Goal: Information Seeking & Learning: Check status

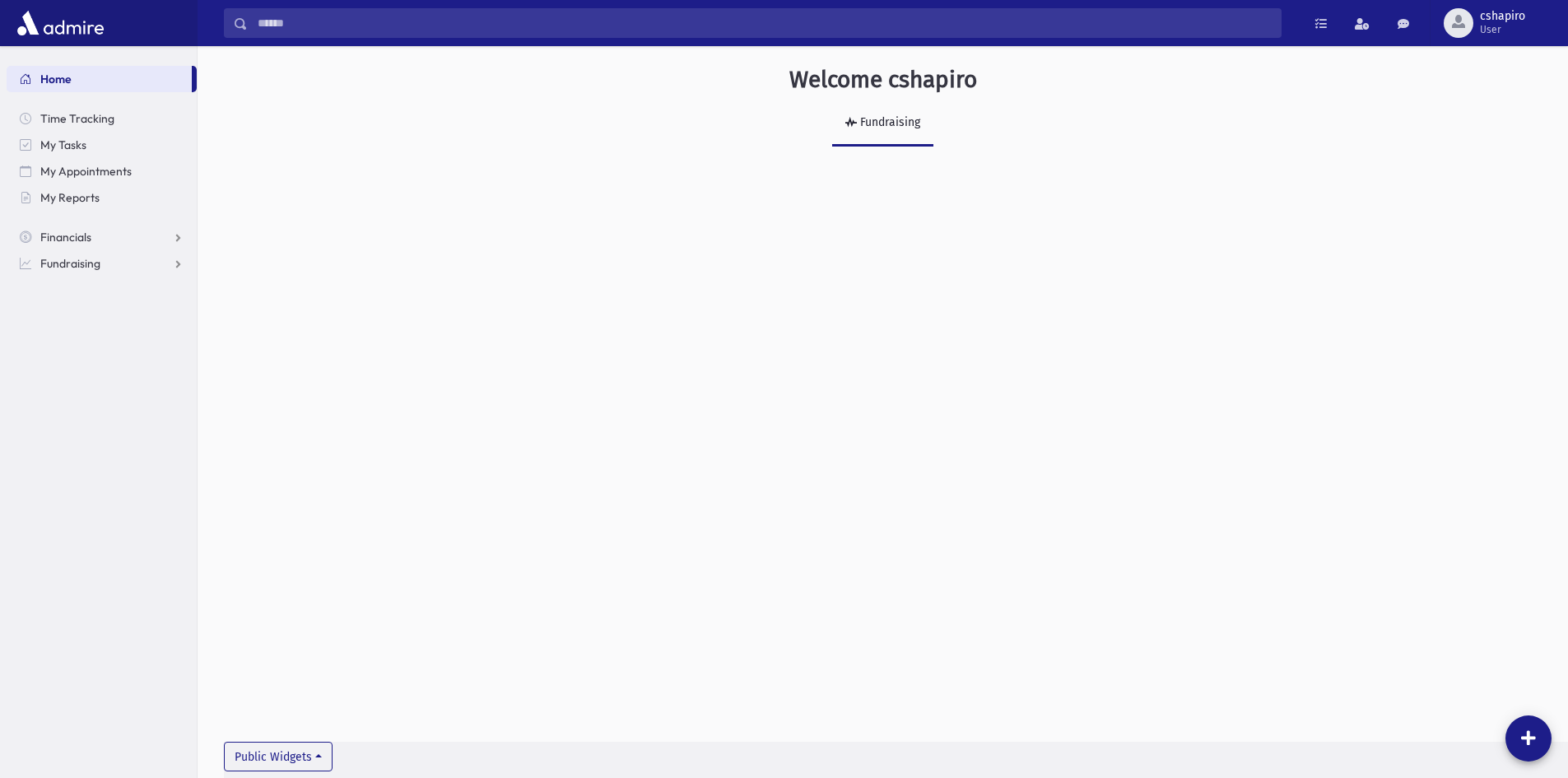
click at [869, 125] on div "Fundraising" at bounding box center [889, 122] width 63 height 14
click at [901, 115] on link "Fundraising" at bounding box center [883, 123] width 101 height 46
click at [83, 240] on span "Financials" at bounding box center [66, 236] width 51 height 15
click at [69, 267] on span "Pledges" at bounding box center [69, 263] width 40 height 15
click at [93, 314] on span "Pledge List" at bounding box center [90, 315] width 56 height 15
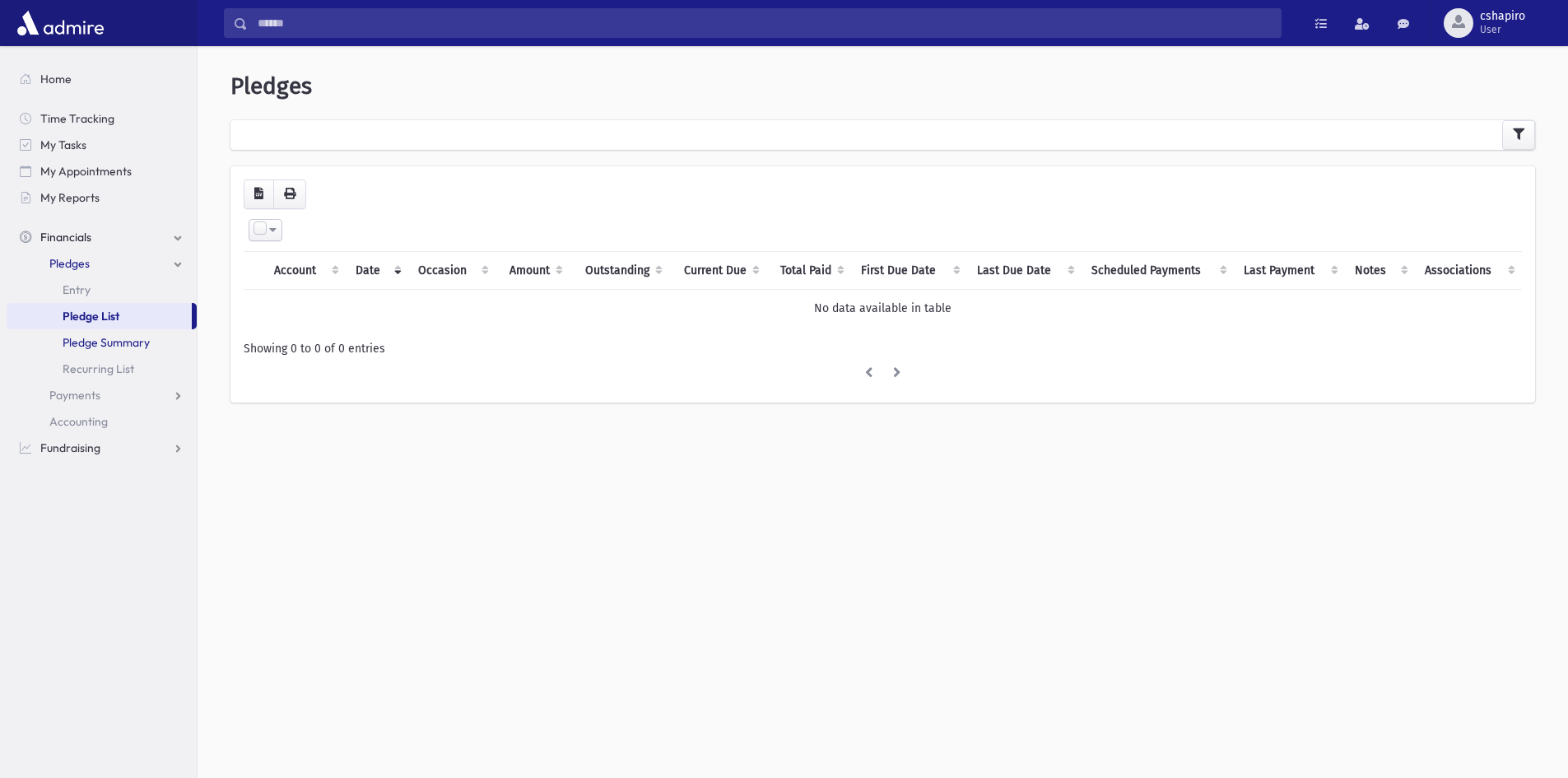
click at [81, 343] on span "Pledge Summary" at bounding box center [106, 342] width 87 height 15
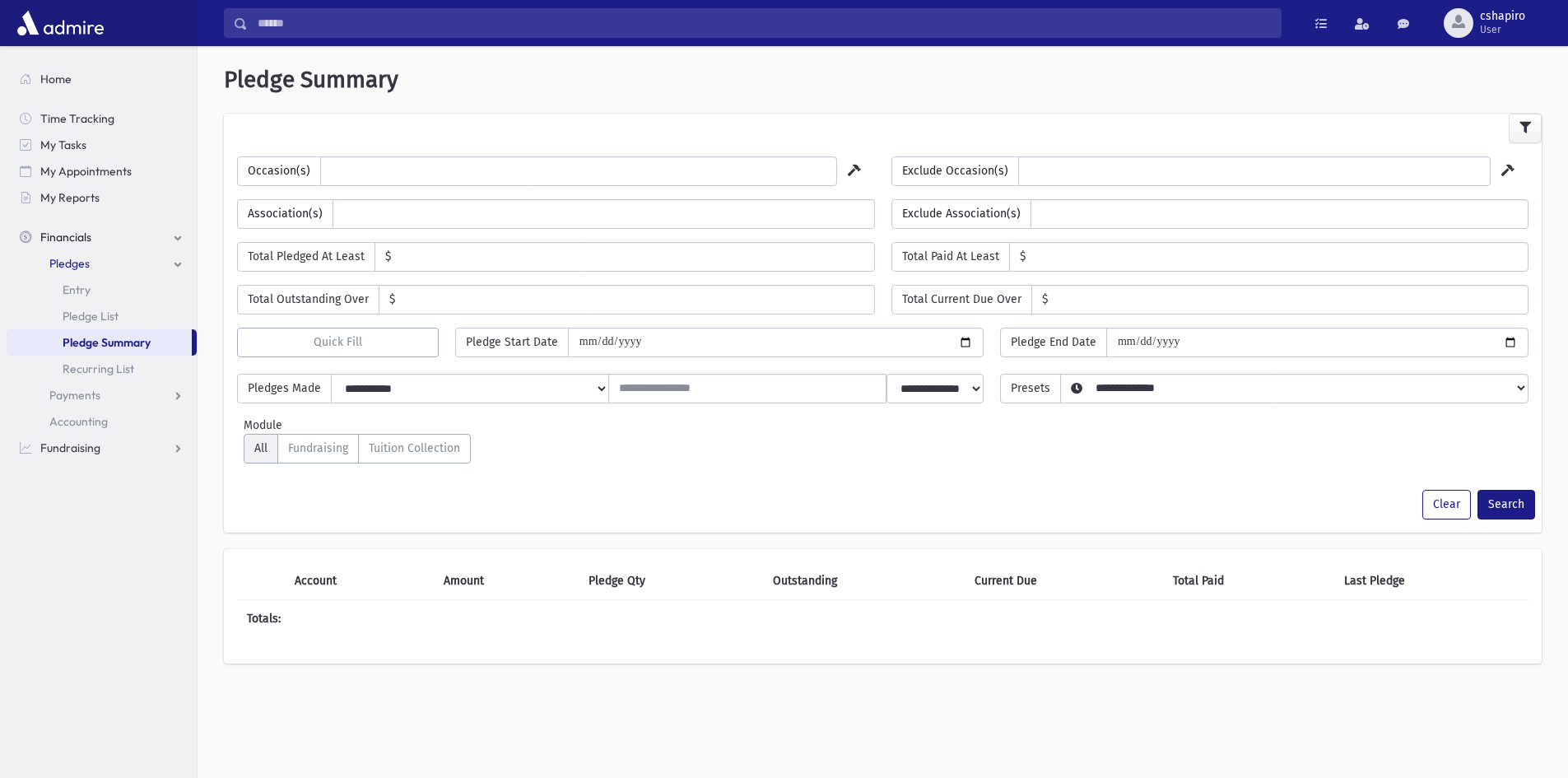
select select
click at [512, 176] on ul at bounding box center [578, 169] width 515 height 25
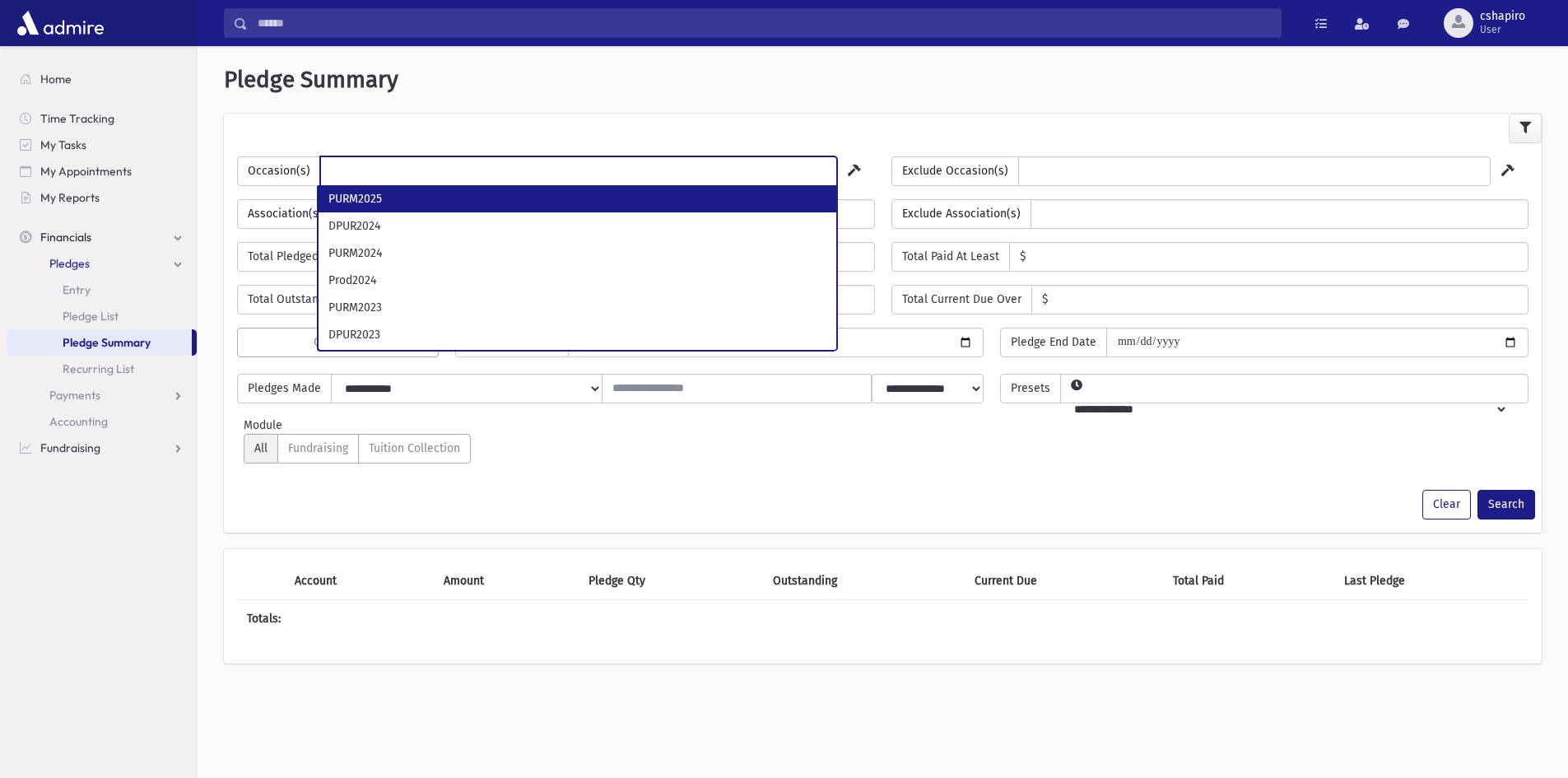
select select "***"
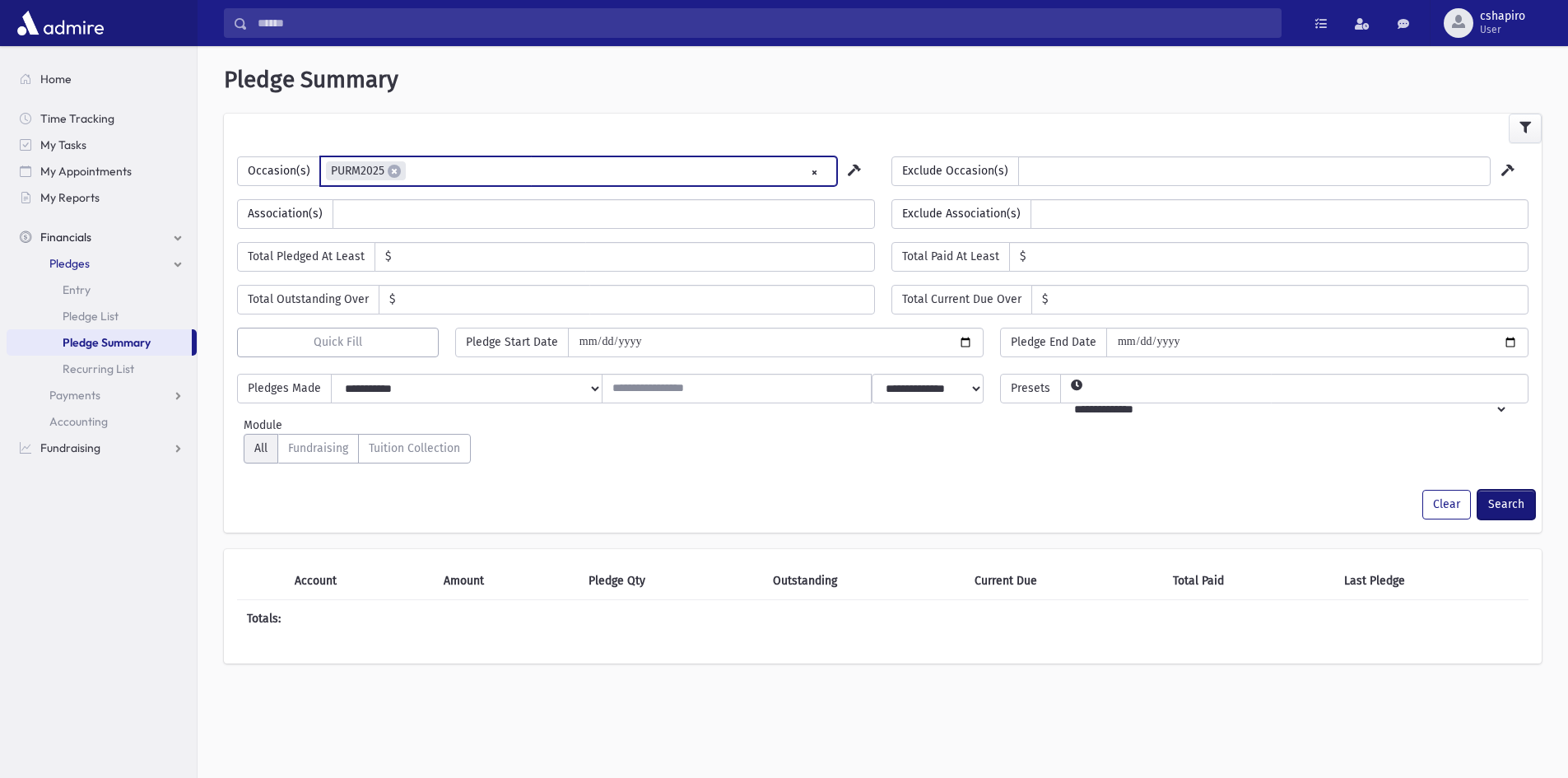
click at [1517, 504] on button "Search" at bounding box center [1505, 505] width 57 height 30
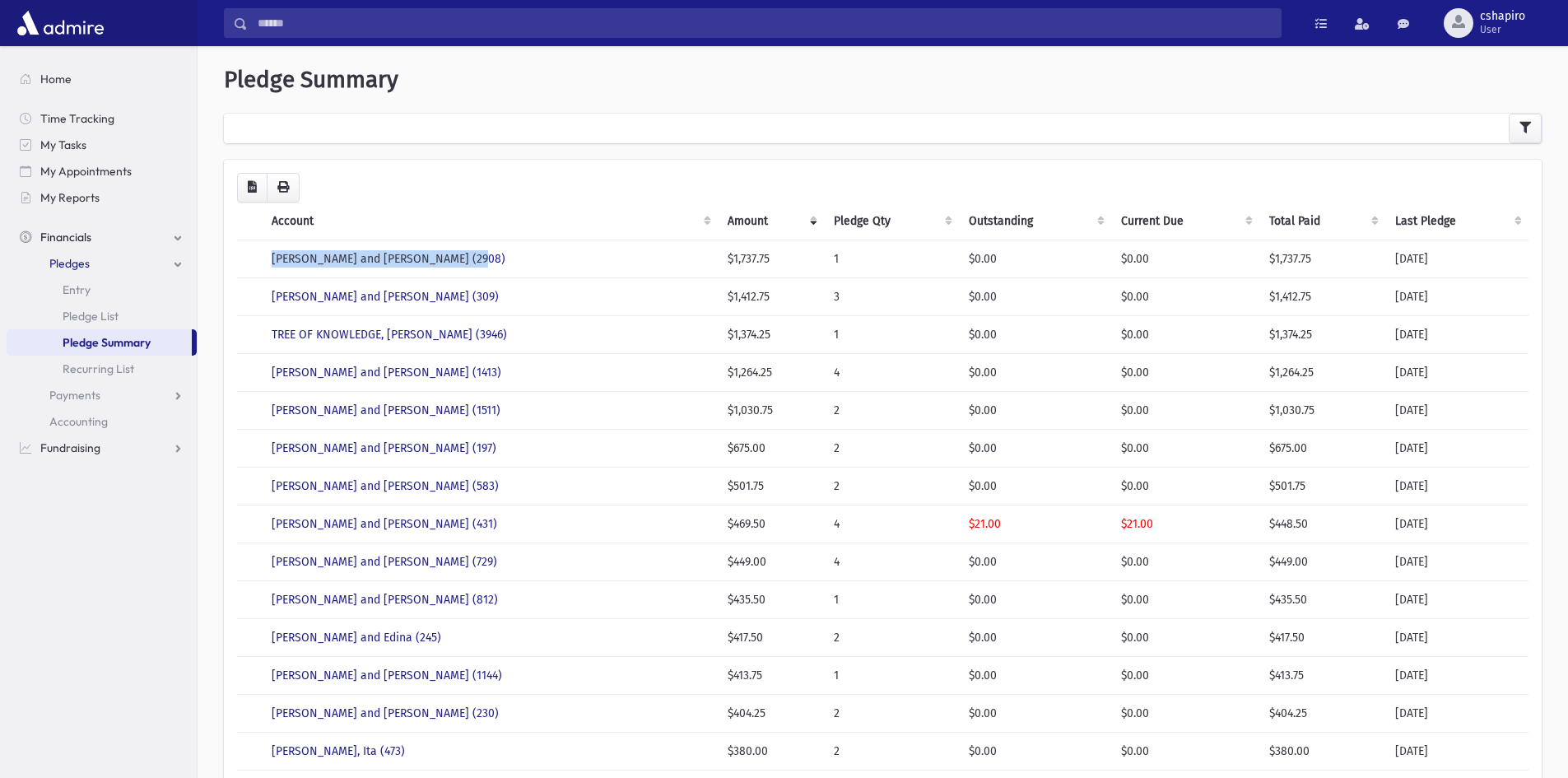
drag, startPoint x: 254, startPoint y: 254, endPoint x: 543, endPoint y: 265, distance: 289.2
click at [543, 265] on tr "MALCMACHER, Shmuel and Basya (2908) $1,737.75 1 $0.00 $0.00 $1,737.75 02/26/2025" at bounding box center [883, 259] width 1291 height 38
click at [513, 186] on div "Loading... Account Amount Pledge Qty Outstanding Current Due Total Paid Last Pl…" at bounding box center [883, 729] width 1291 height 1113
drag, startPoint x: 256, startPoint y: 294, endPoint x: 571, endPoint y: 305, distance: 315.2
click at [571, 305] on tr "MALCMACHER, Louis and Chanie (309) $1,412.75 3 $0.00 $0.00 $1,412.75 03/13/2025" at bounding box center [883, 296] width 1291 height 38
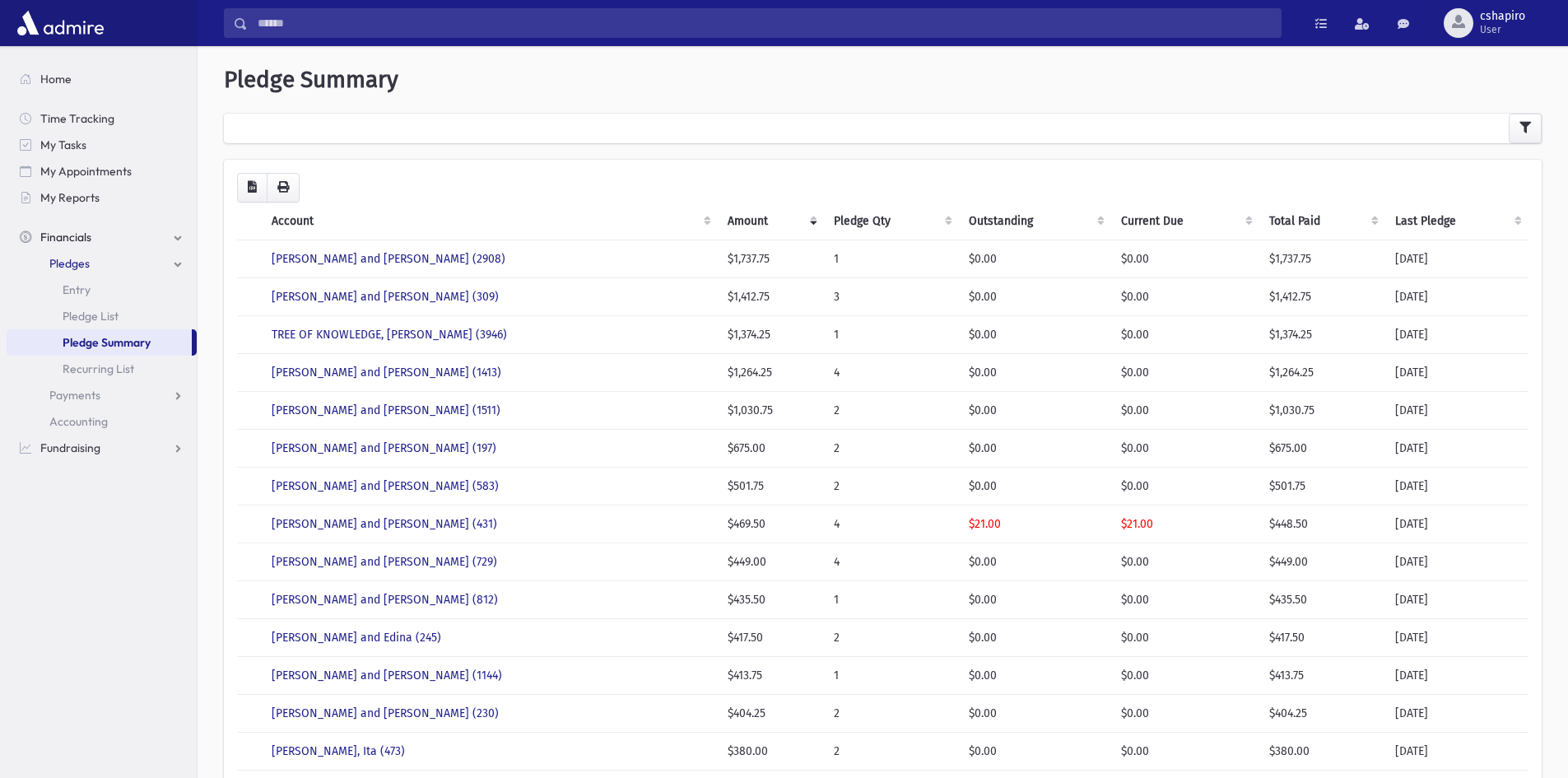
click at [616, 199] on div "Loading... Account Amount Pledge Qty Outstanding Current Due Total Paid Last Pl…" at bounding box center [883, 729] width 1291 height 1113
click at [99, 308] on span "Pledge List" at bounding box center [90, 315] width 56 height 15
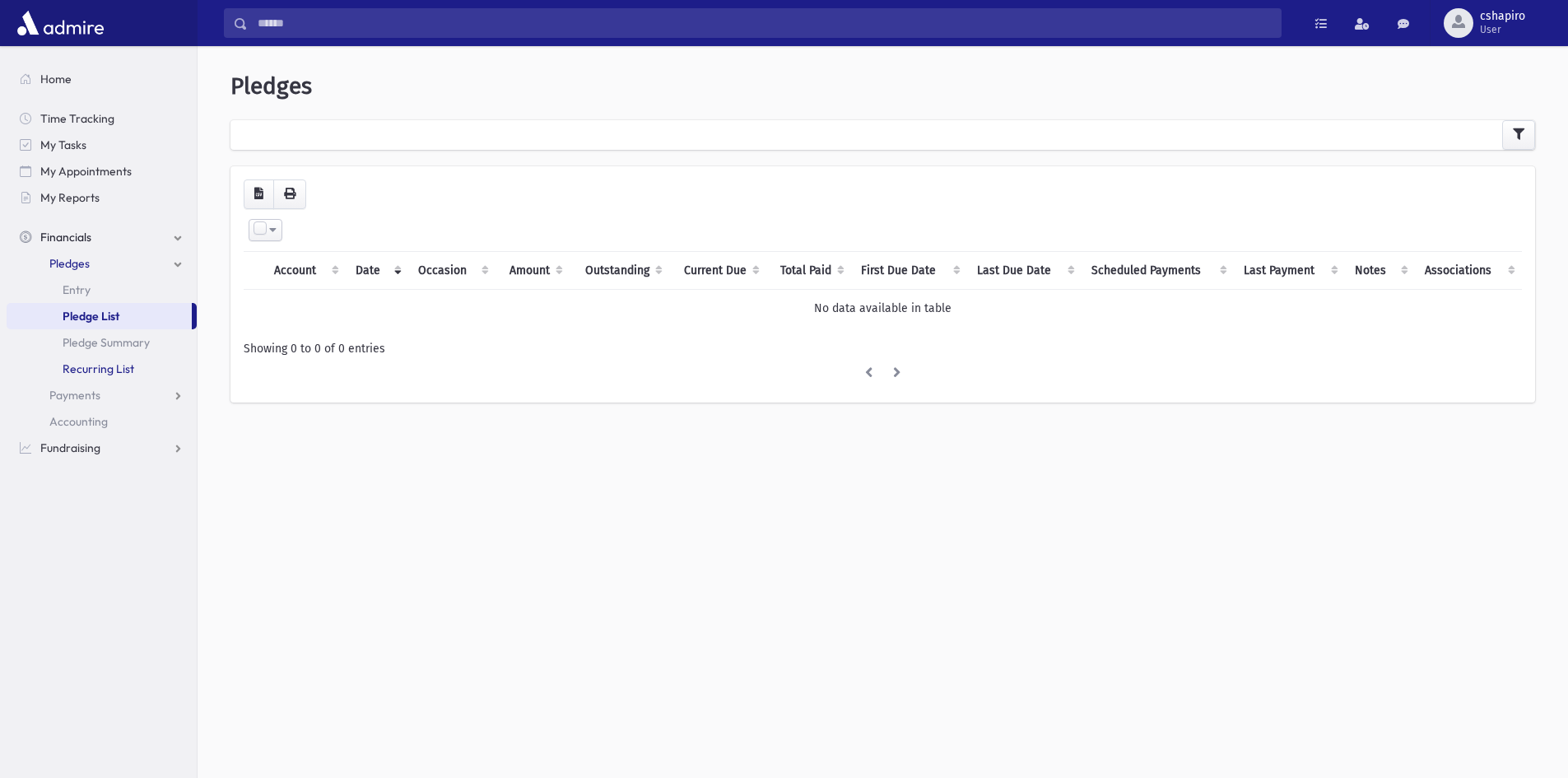
click at [96, 373] on span "Recurring List" at bounding box center [99, 368] width 72 height 15
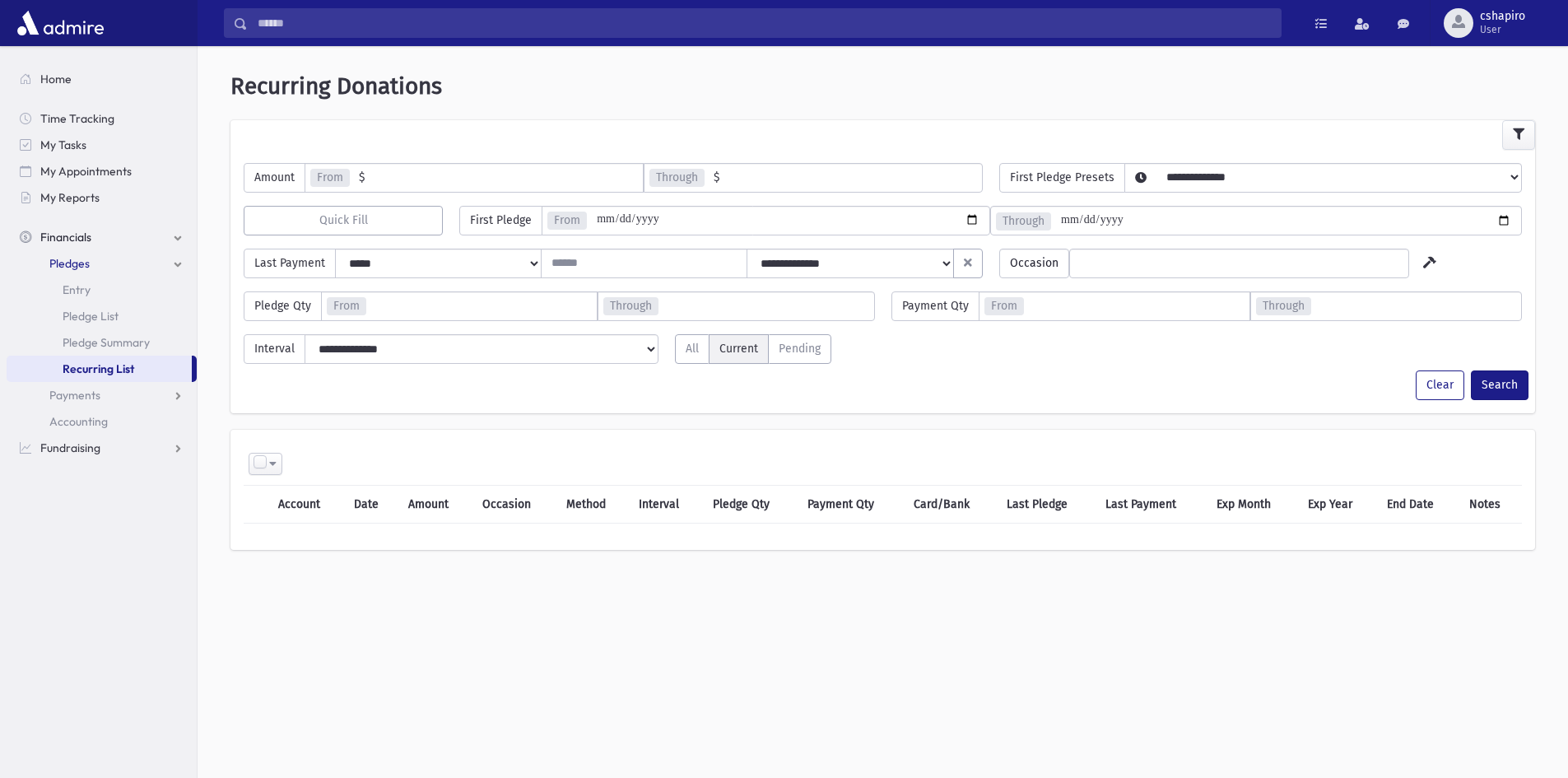
select select
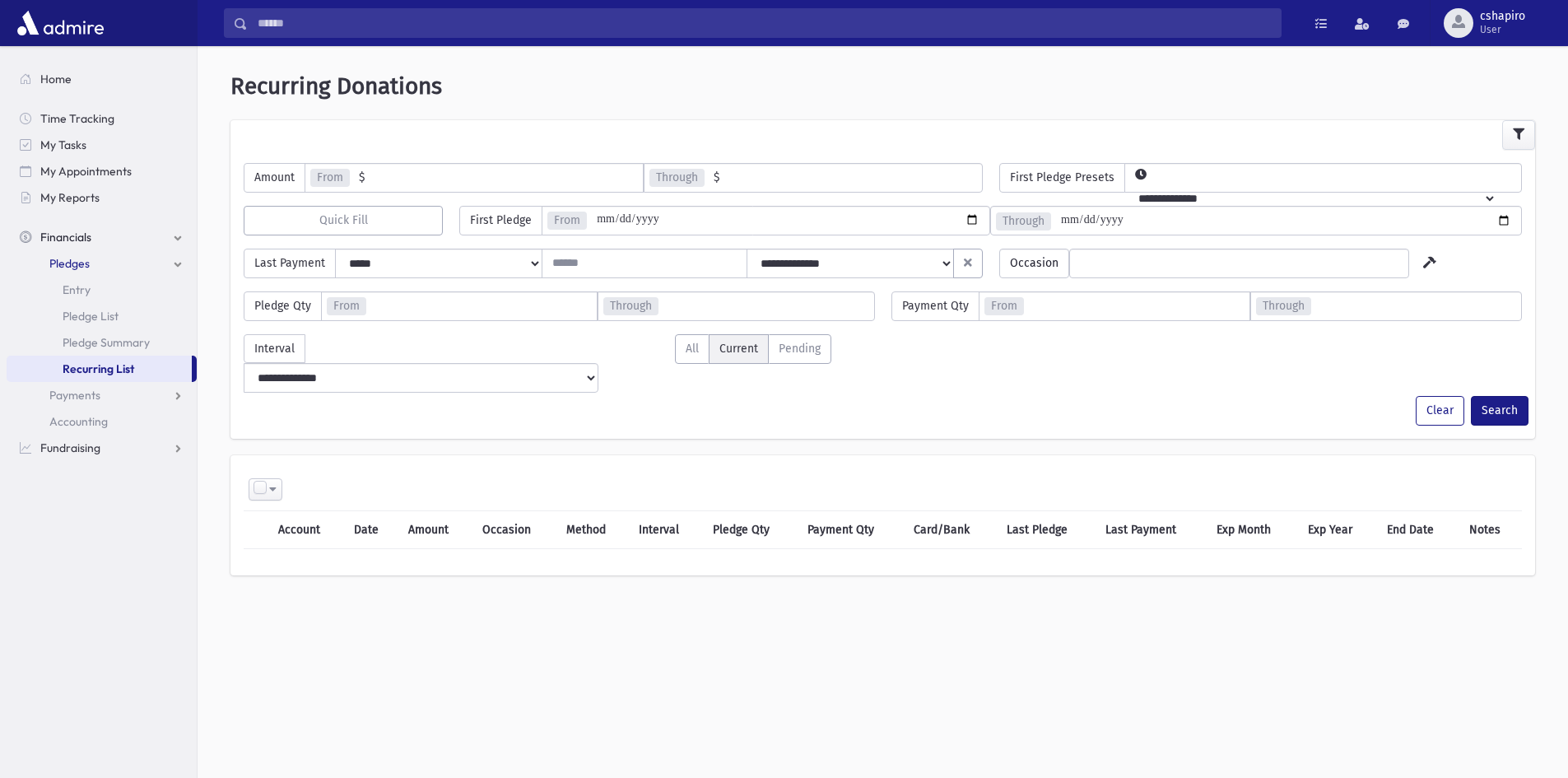
click at [407, 183] on input "number" at bounding box center [504, 177] width 278 height 28
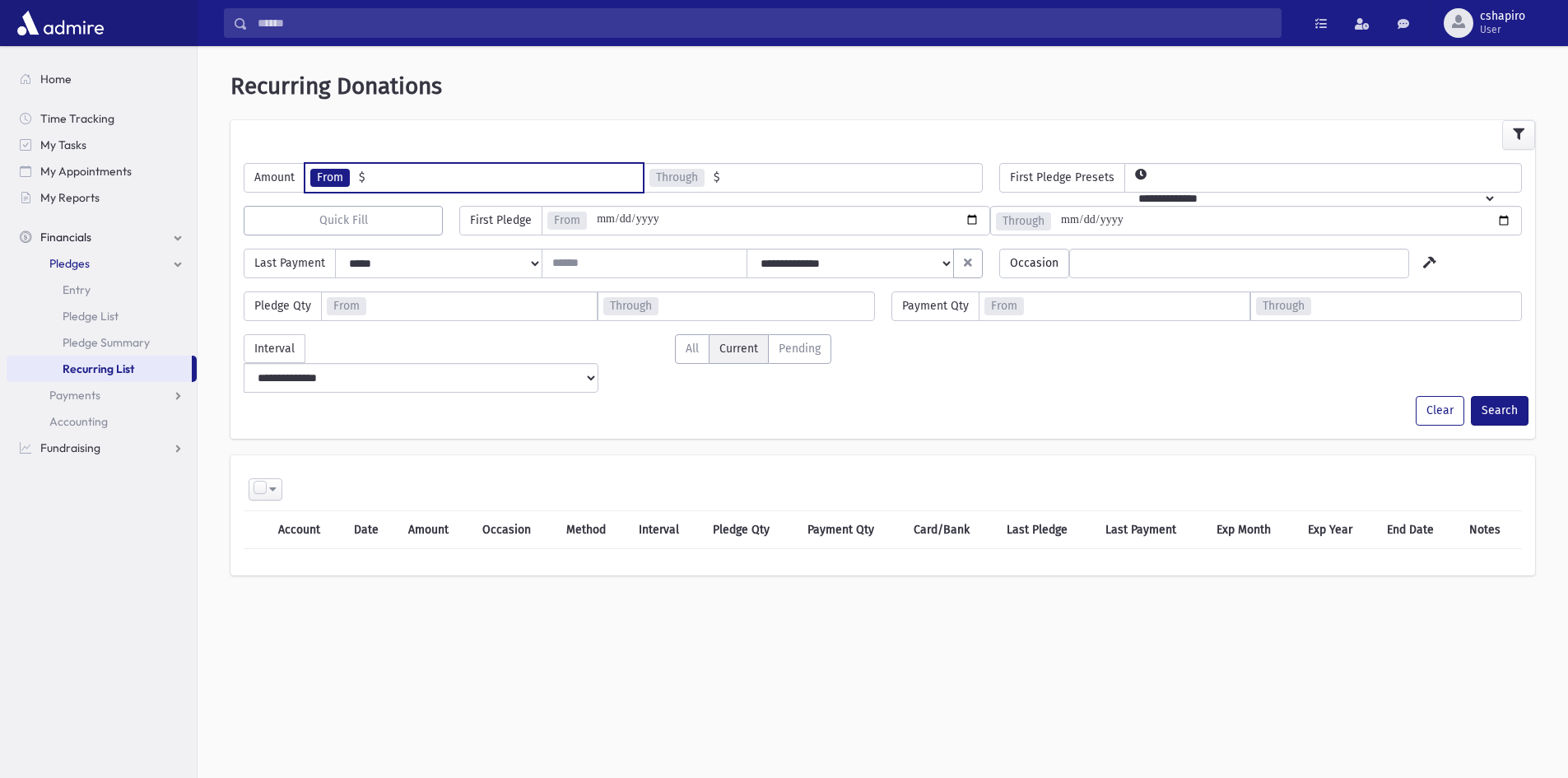
type input "*"
click at [780, 176] on input "number" at bounding box center [851, 177] width 262 height 28
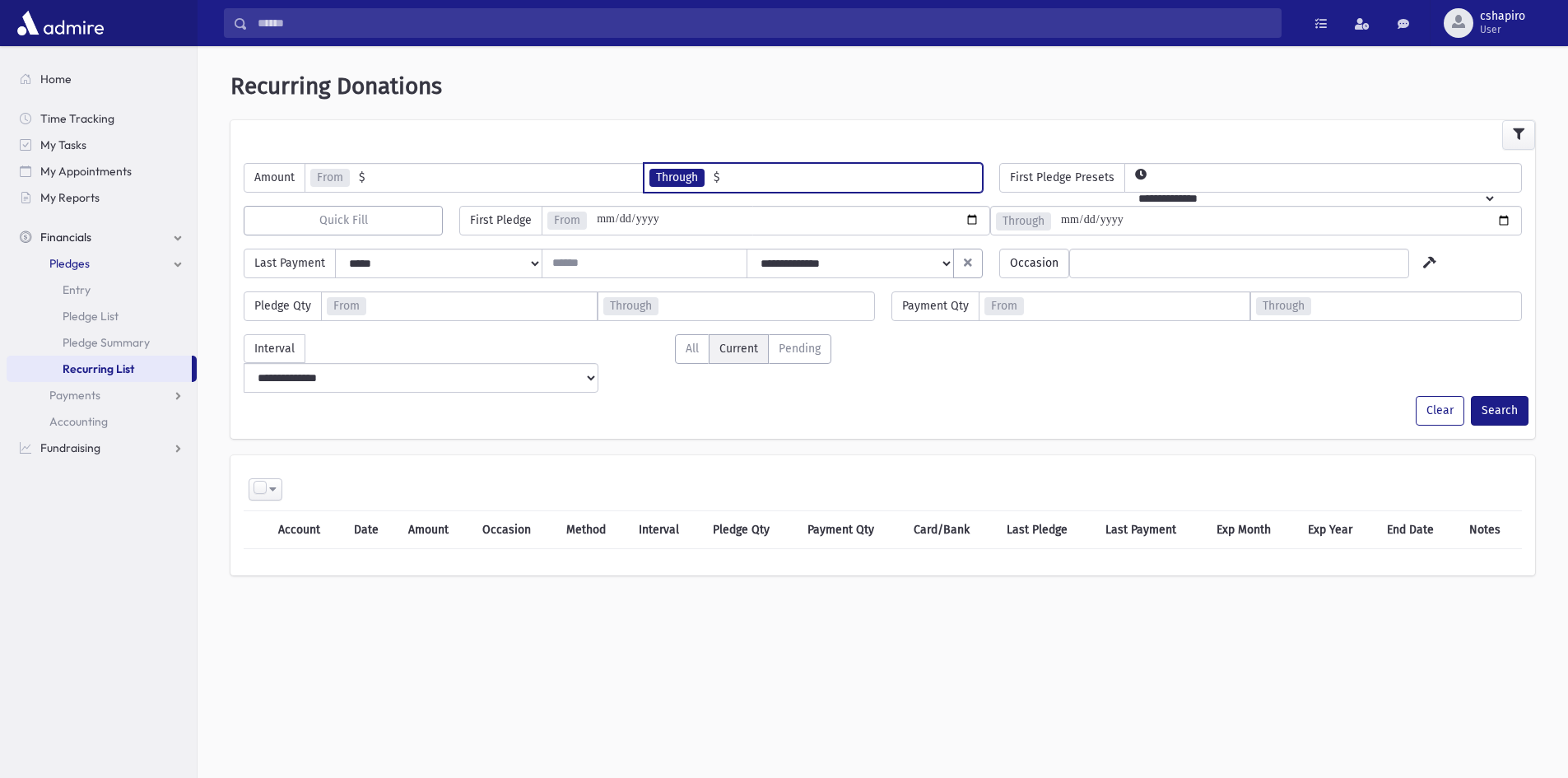
type input "******"
click at [821, 134] on div at bounding box center [883, 135] width 1305 height 30
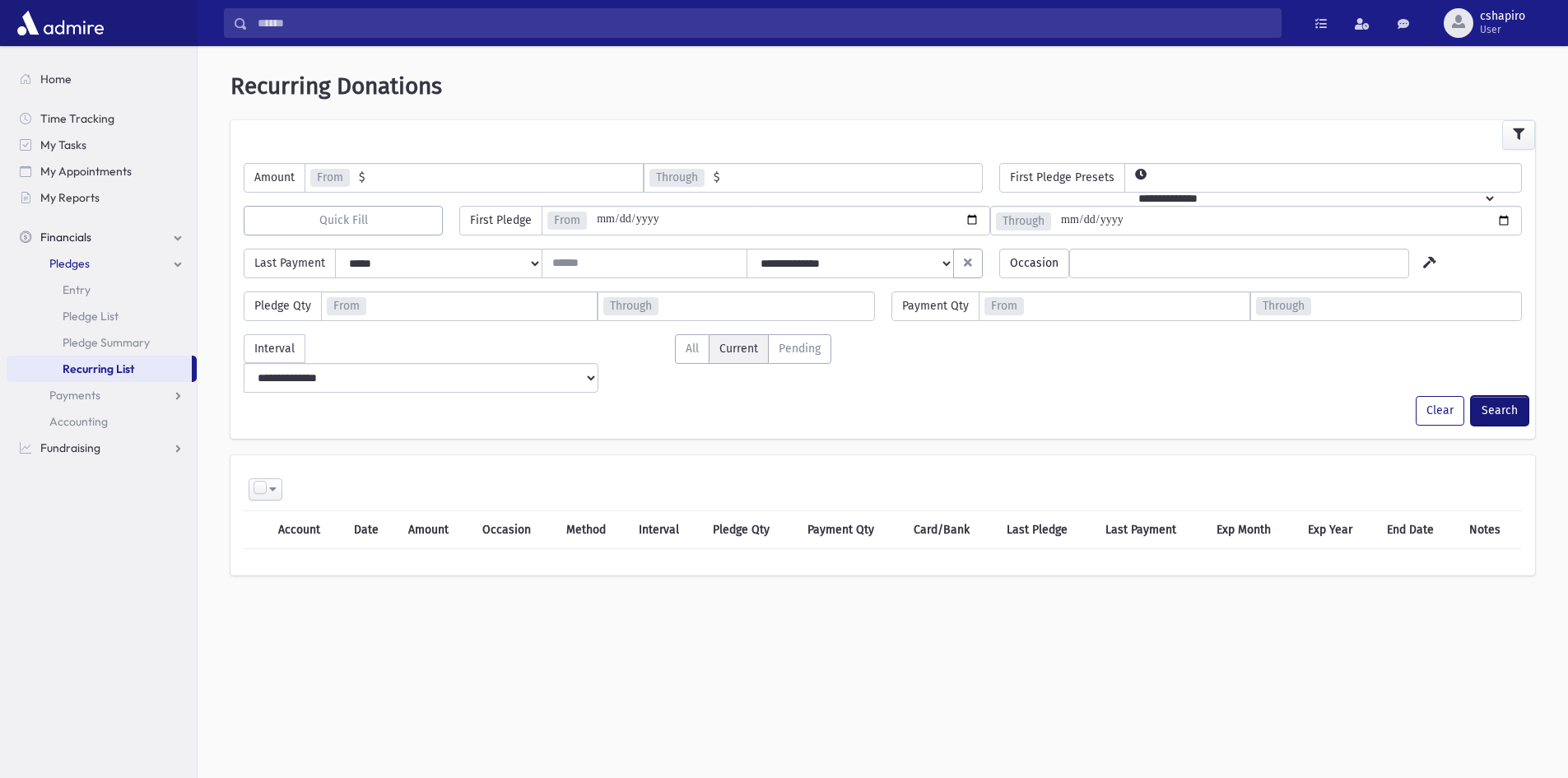
click at [1500, 396] on button "Search" at bounding box center [1499, 410] width 57 height 30
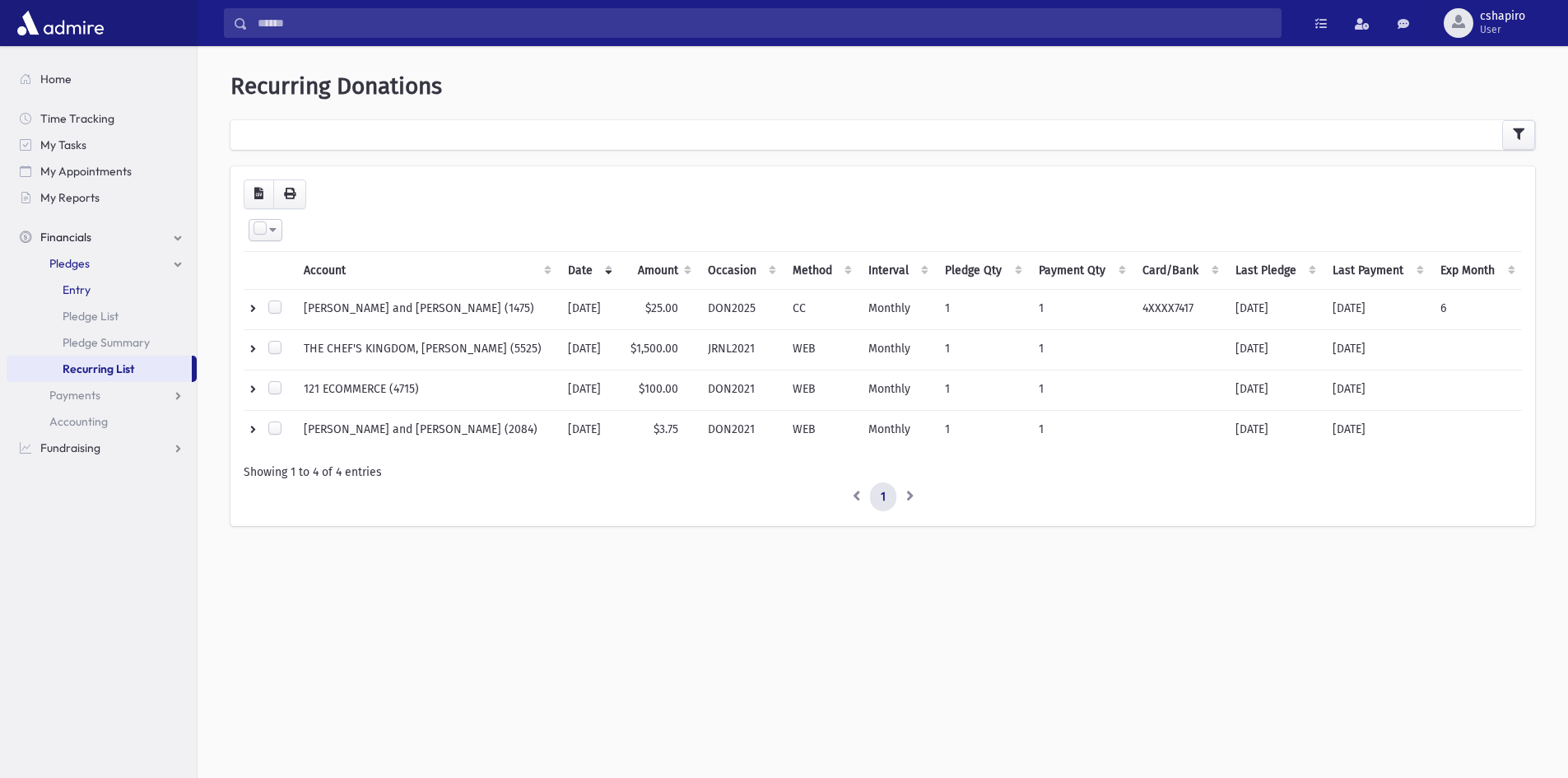
click at [90, 293] on span "Entry" at bounding box center [76, 289] width 28 height 15
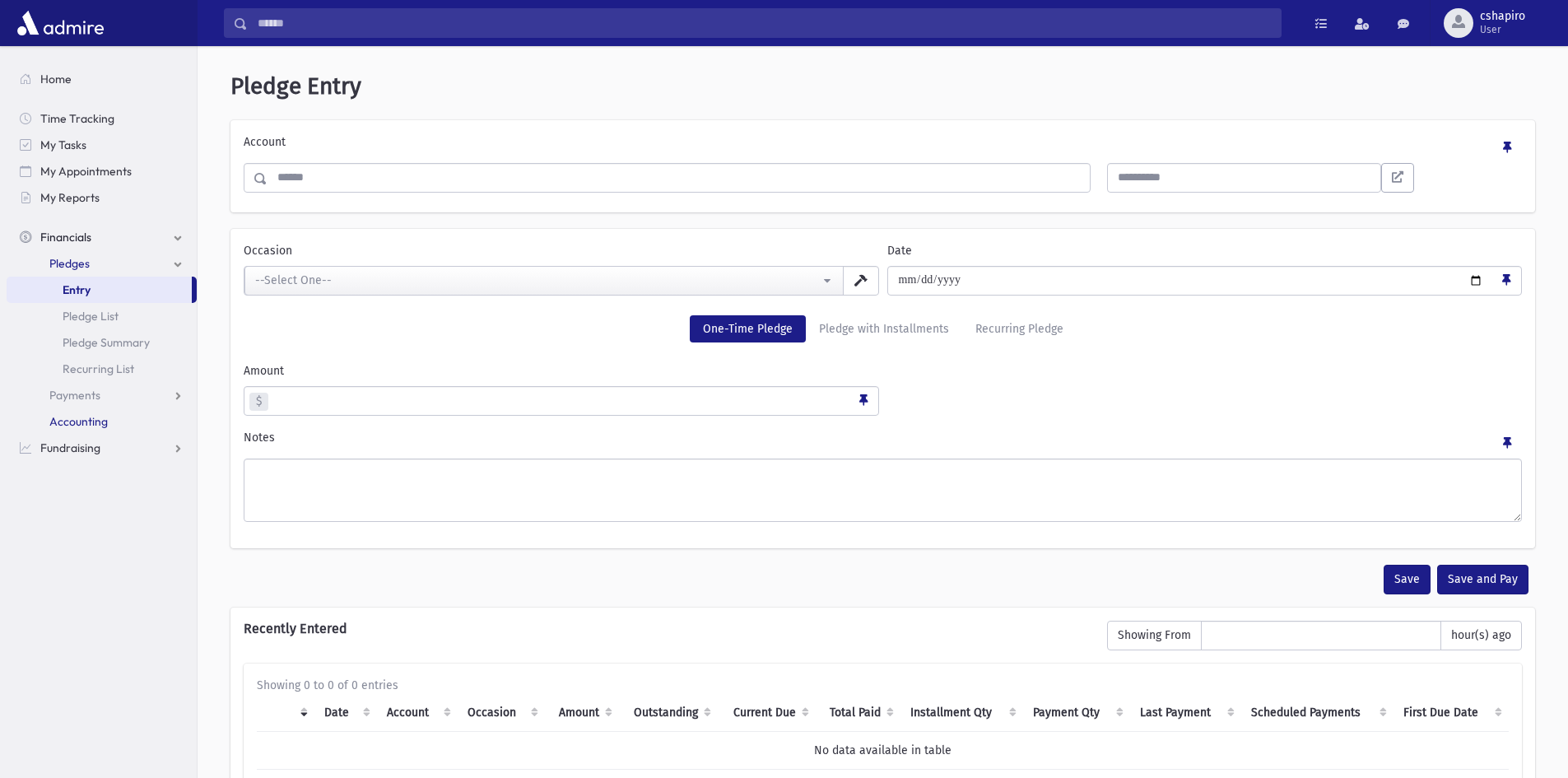
click at [90, 415] on span "Accounting" at bounding box center [79, 421] width 58 height 15
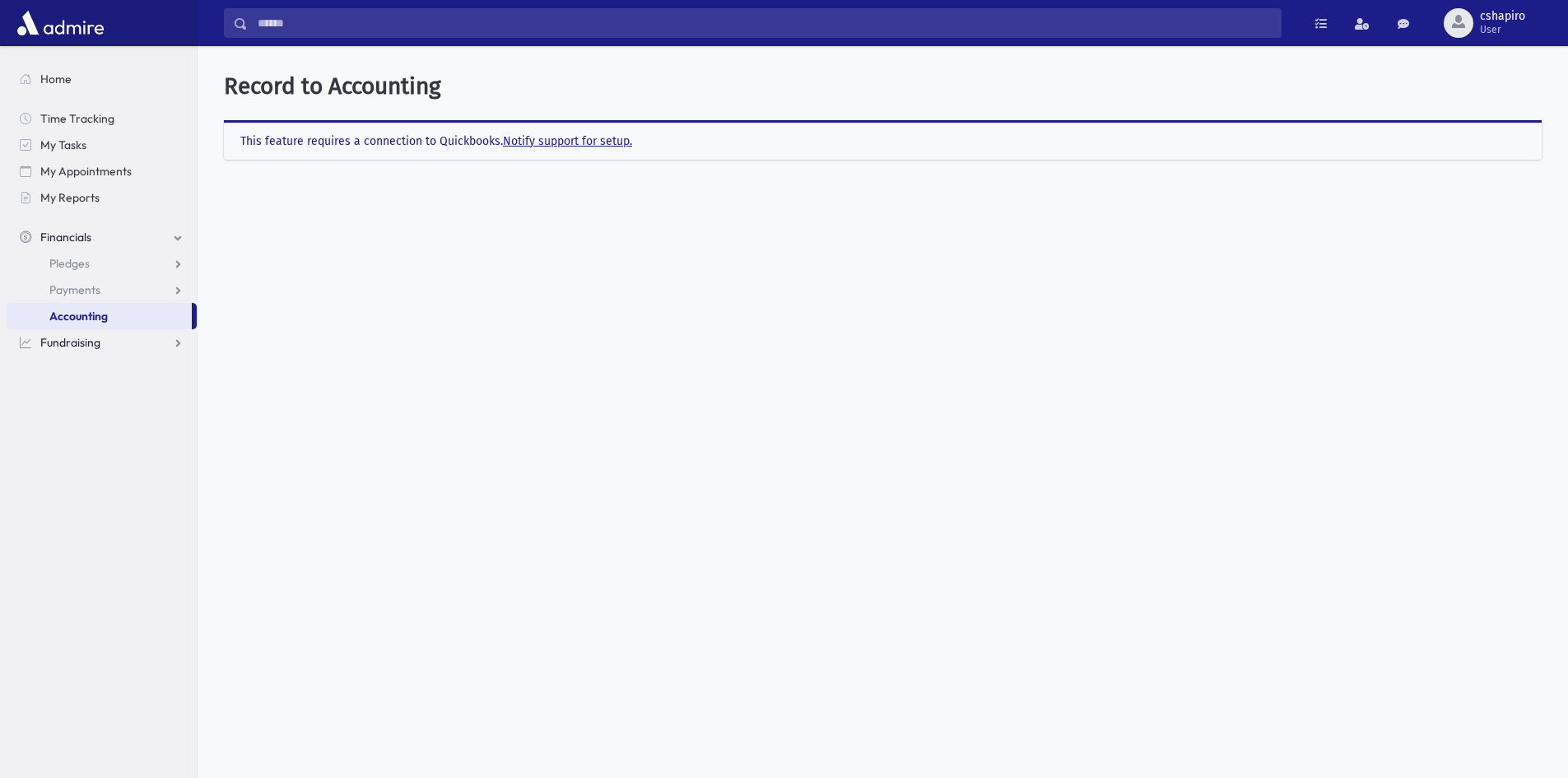
click at [76, 341] on span "Fundraising" at bounding box center [70, 342] width 60 height 15
click at [85, 292] on span "My Accounts" at bounding box center [82, 289] width 66 height 15
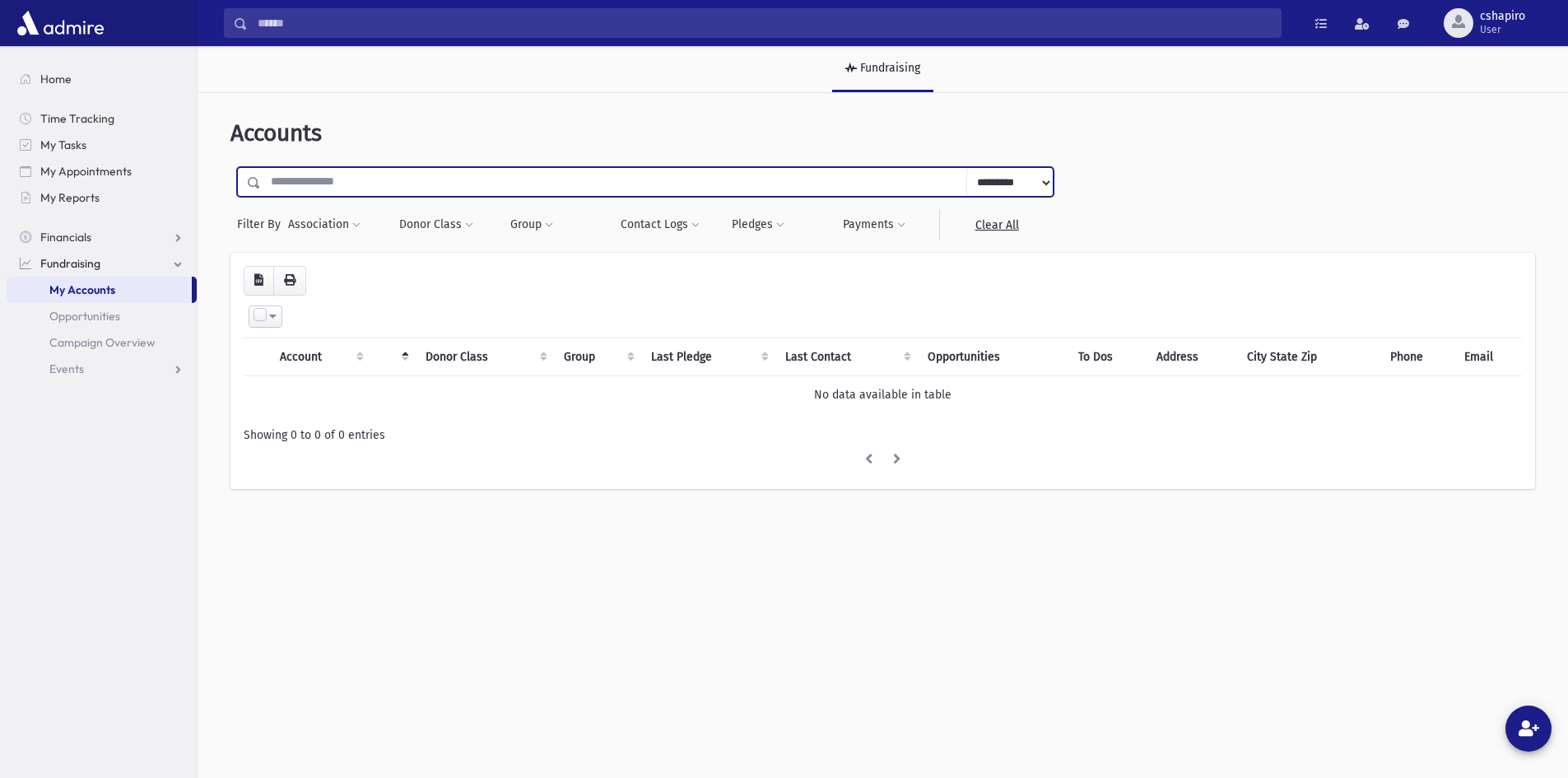
click at [581, 183] on input "text" at bounding box center [614, 182] width 706 height 30
type input "*******"
click at [454, 147] on div "**********" at bounding box center [883, 312] width 1357 height 426
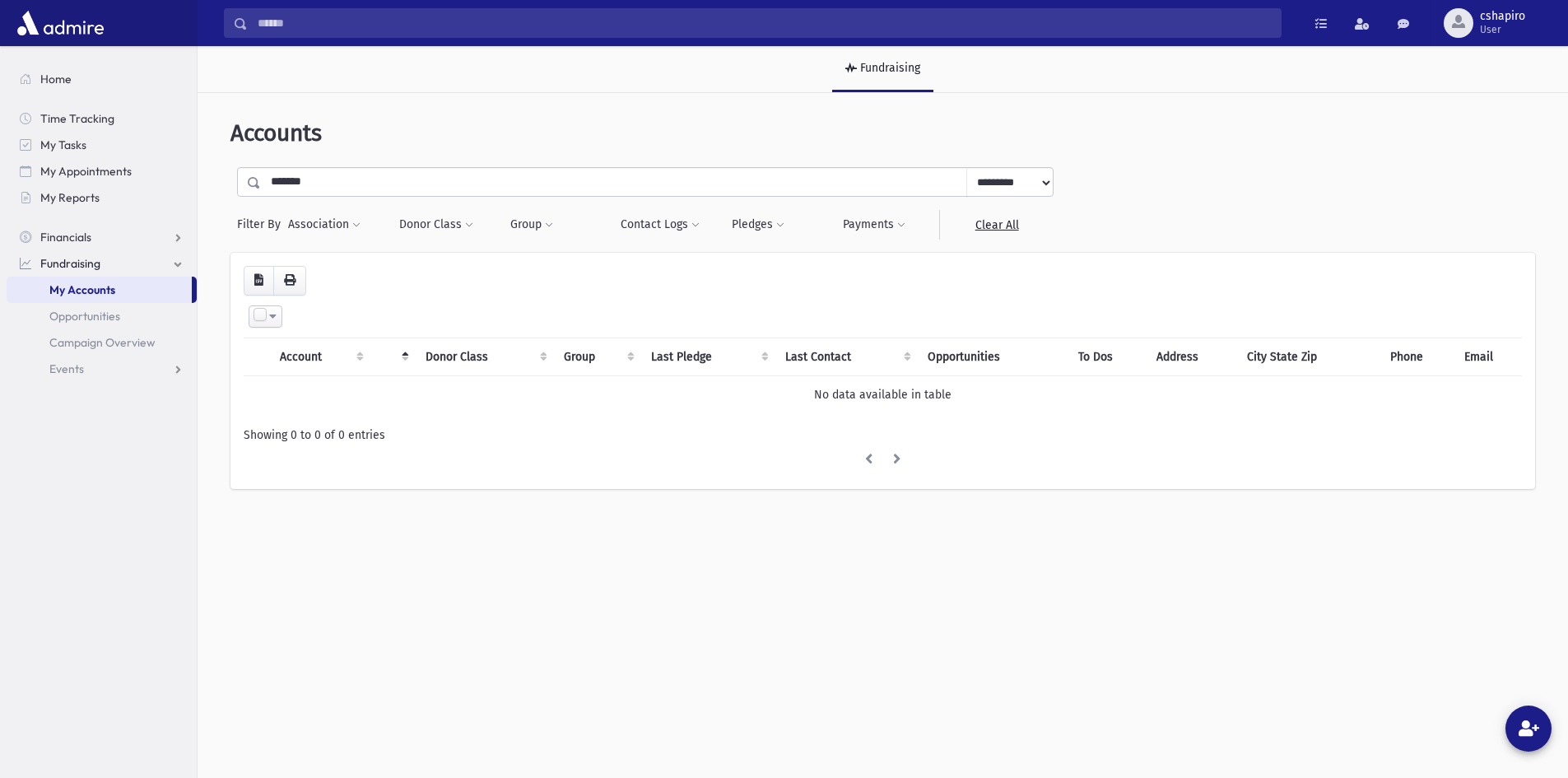
click at [1035, 180] on select "**********" at bounding box center [1009, 183] width 87 height 30
select select "******"
click at [967, 168] on select "**********" at bounding box center [1009, 183] width 87 height 30
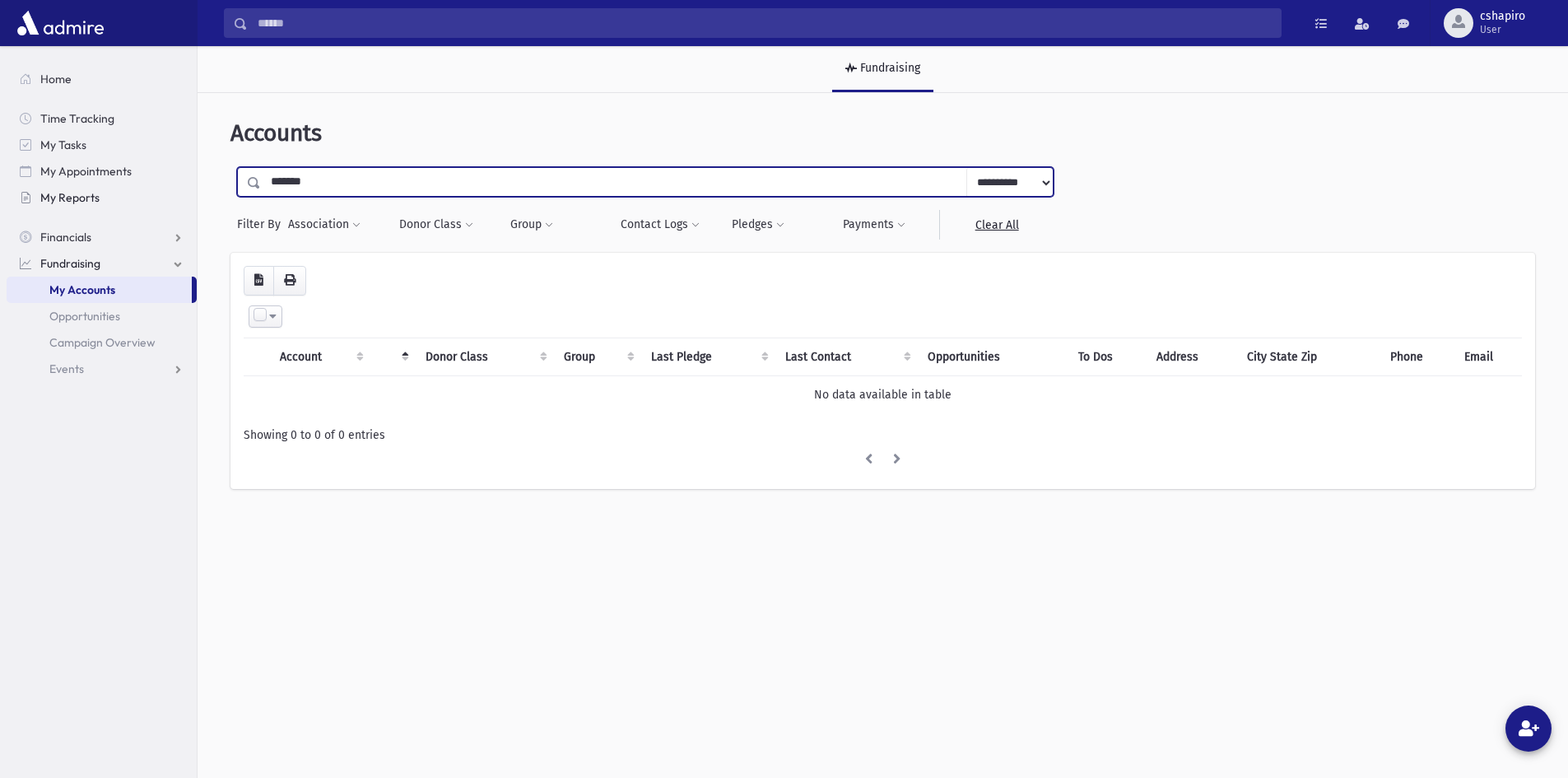
drag, startPoint x: 312, startPoint y: 183, endPoint x: 59, endPoint y: 198, distance: 253.4
click at [61, 198] on div "Search Results My Accounts" at bounding box center [784, 434] width 1568 height 868
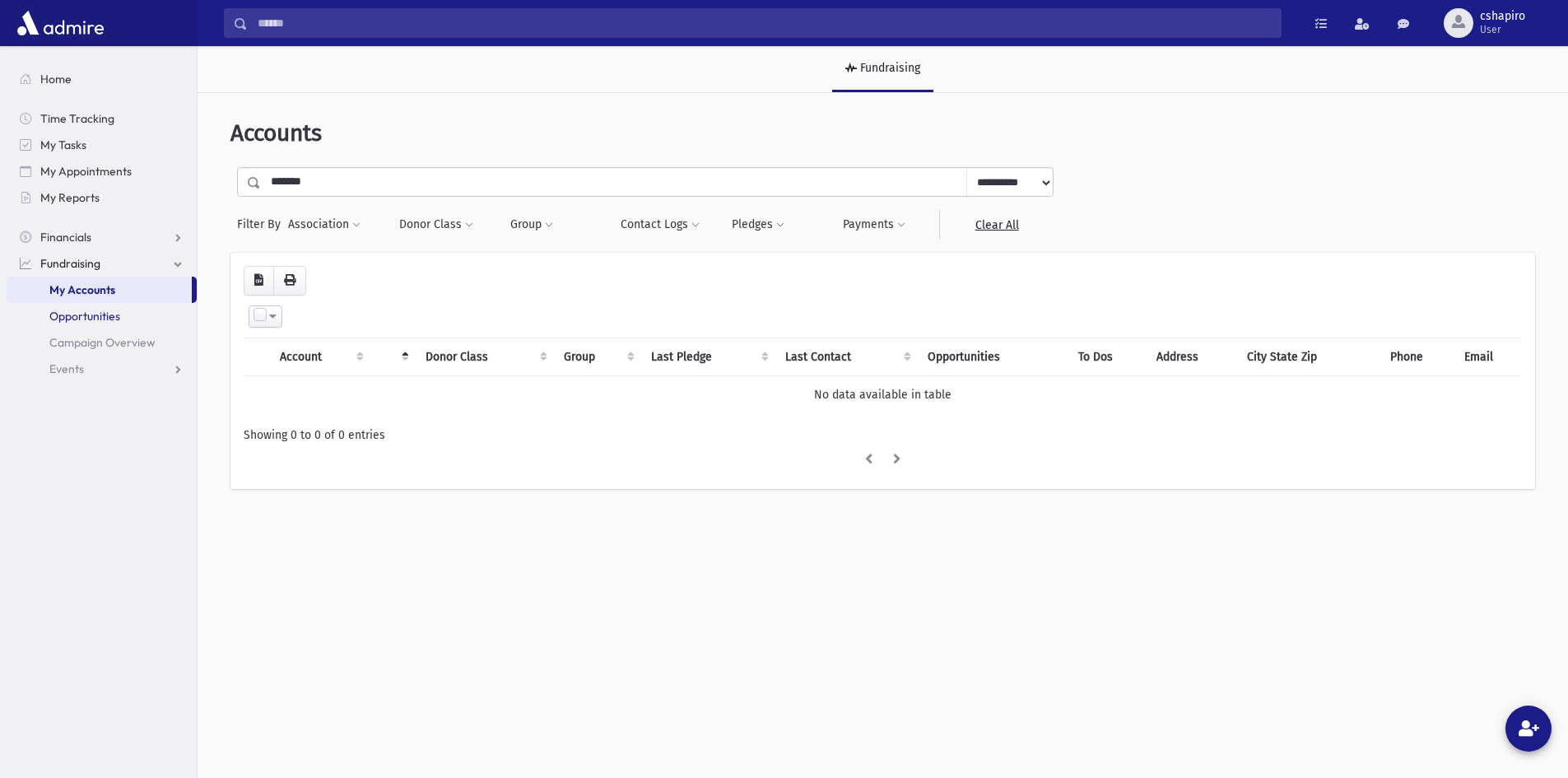
click at [111, 322] on span "Opportunities" at bounding box center [85, 315] width 71 height 15
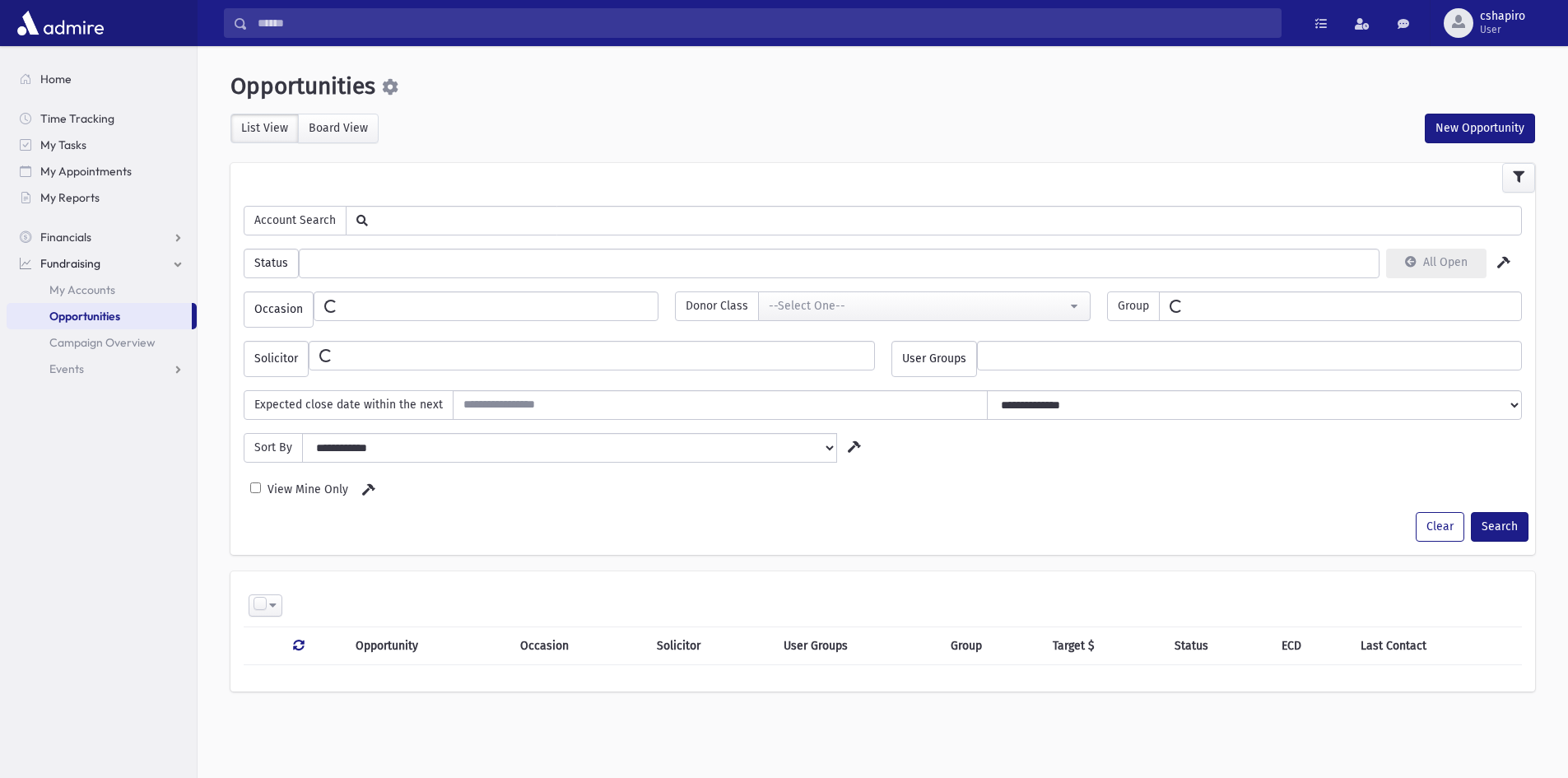
select select
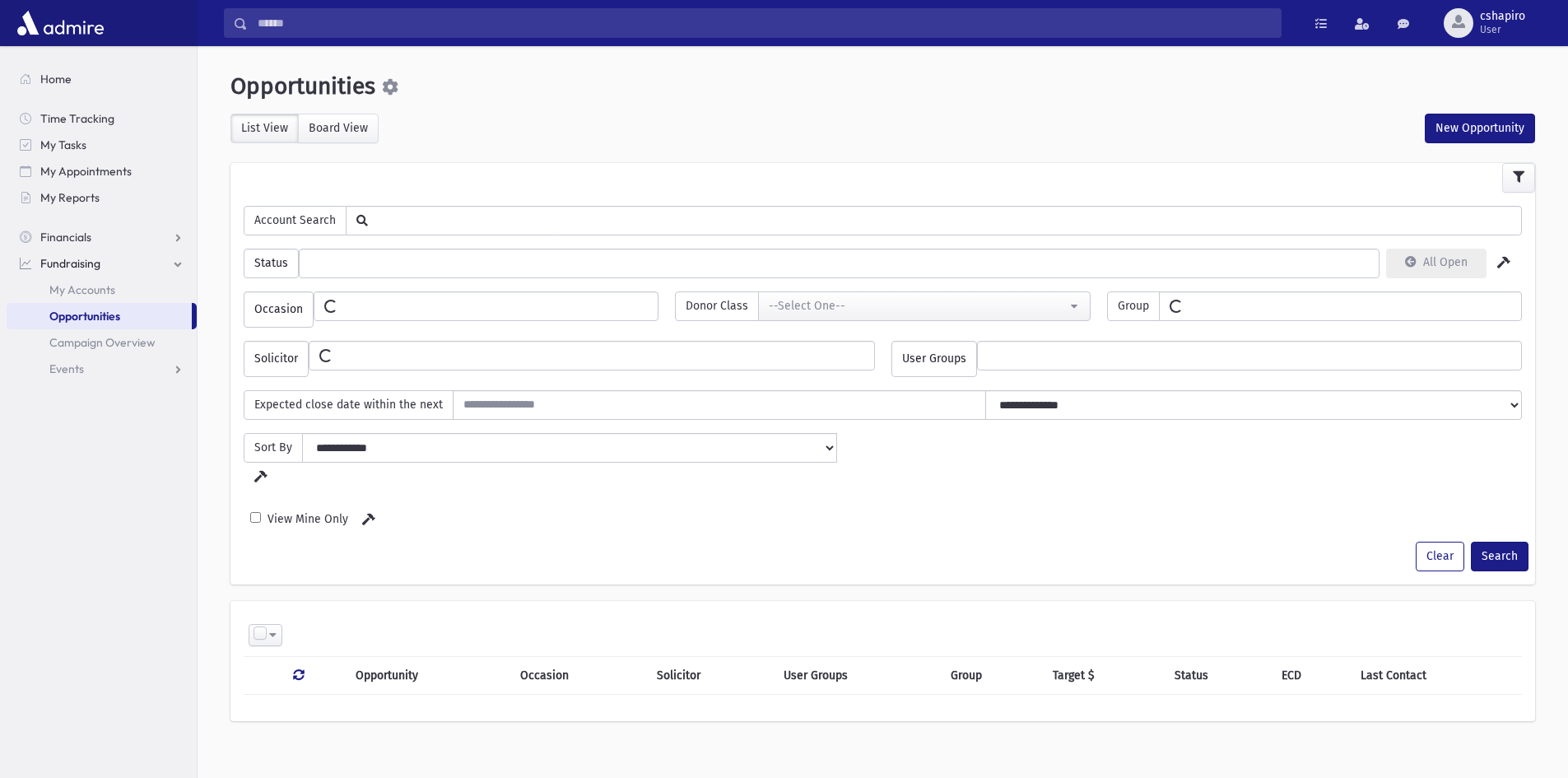
select select
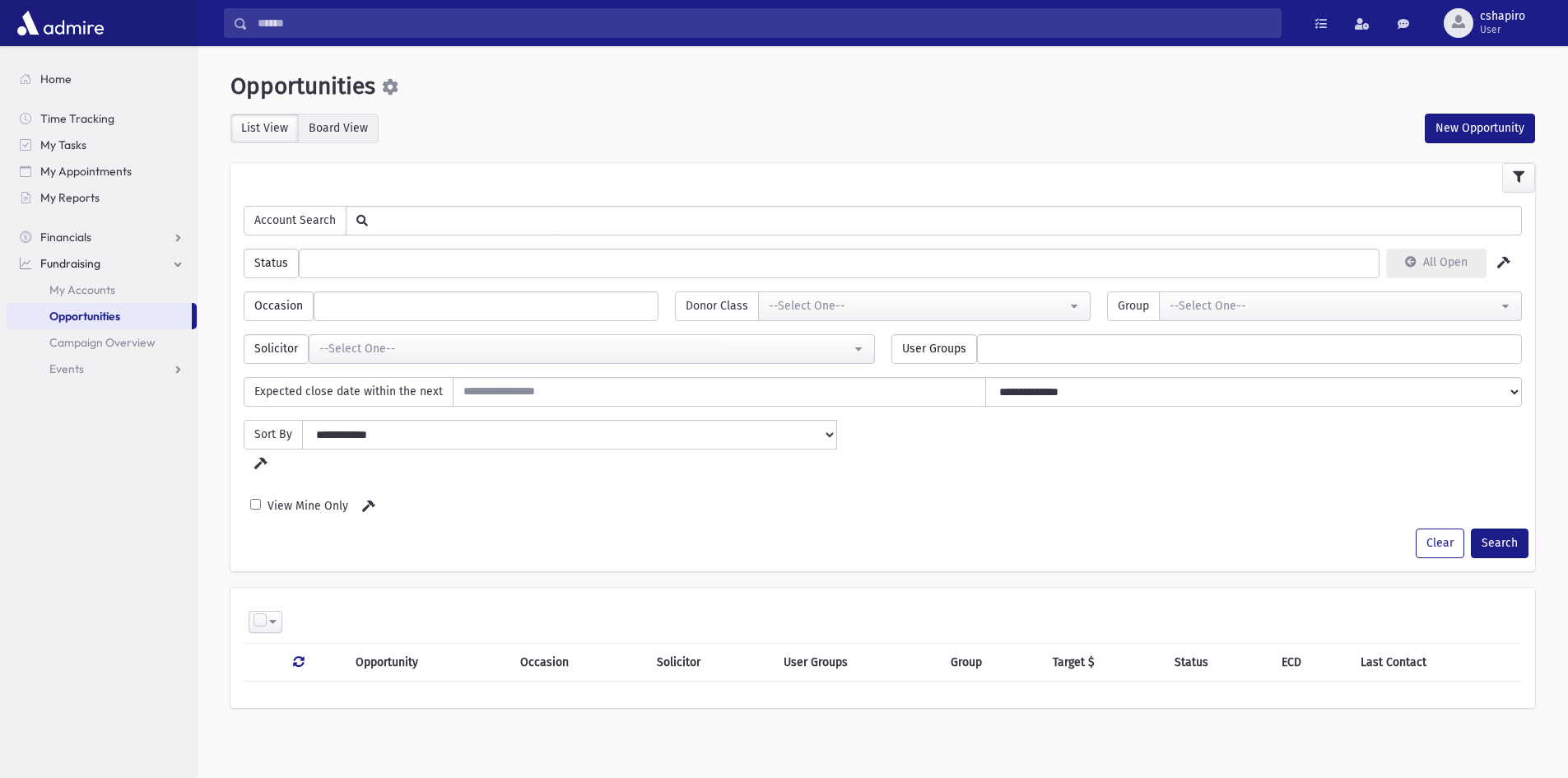
click at [336, 125] on label "Board View" at bounding box center [338, 129] width 81 height 30
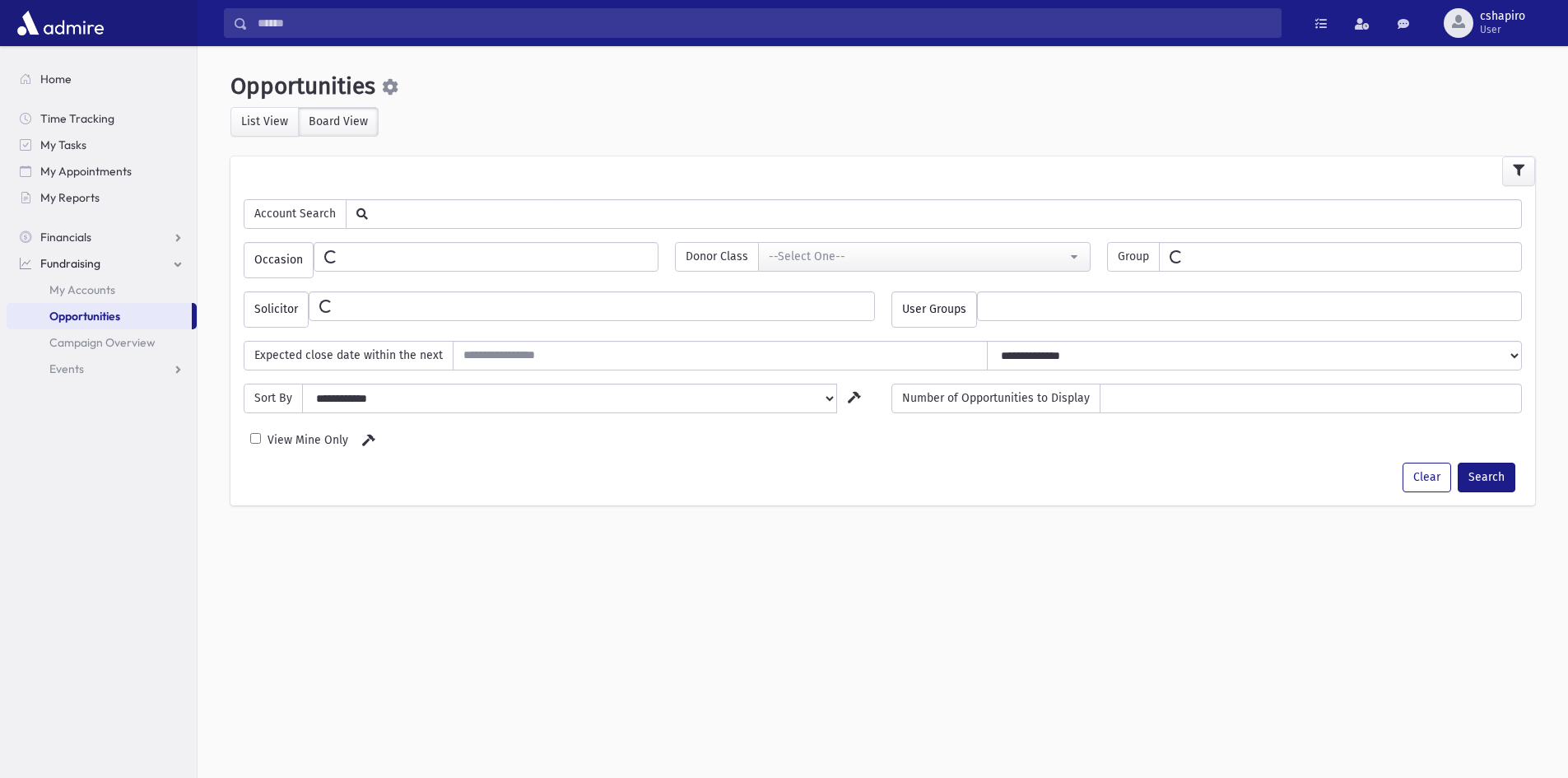
select select
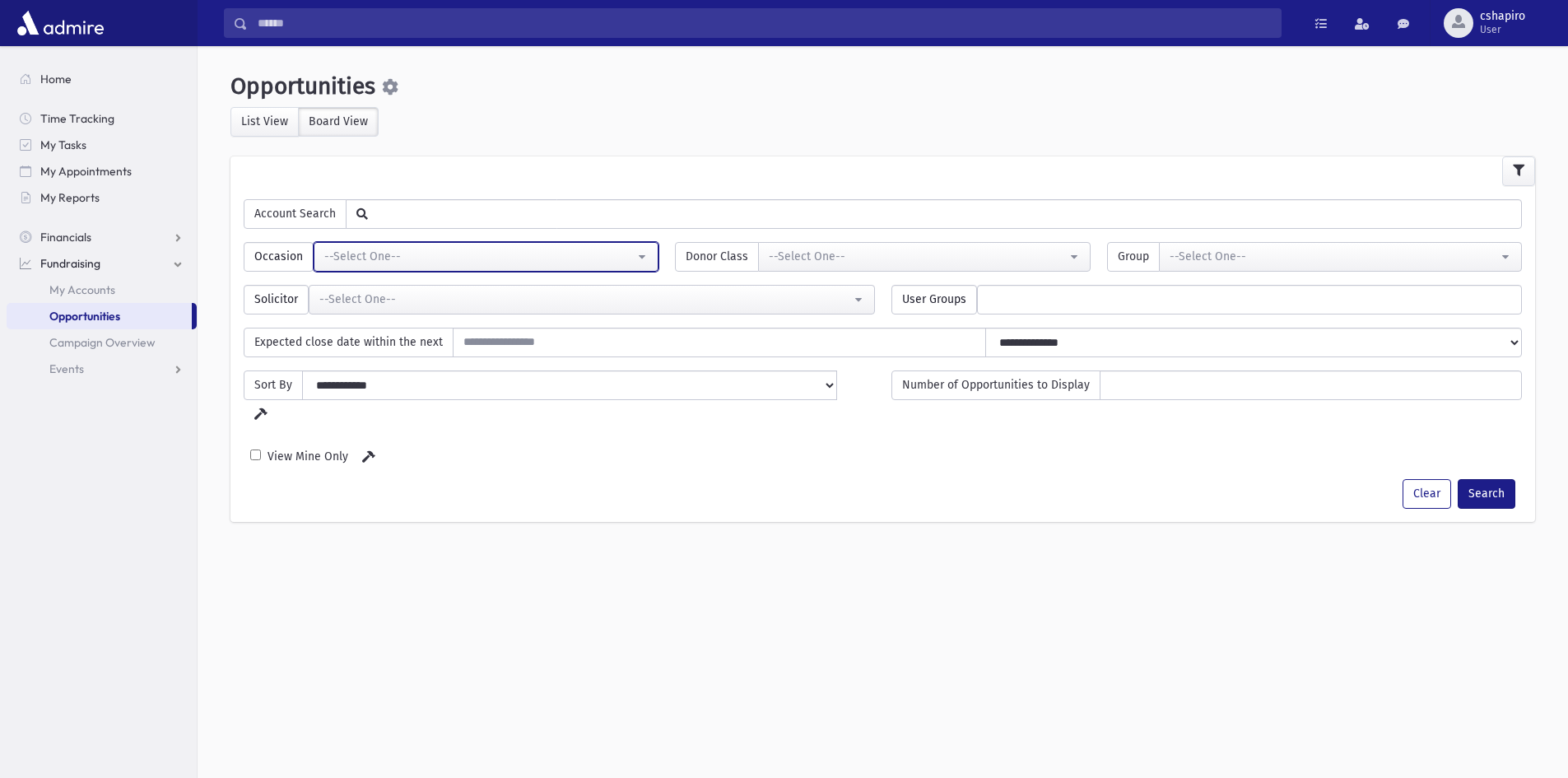
click at [542, 248] on div "--Select One--" at bounding box center [479, 256] width 310 height 17
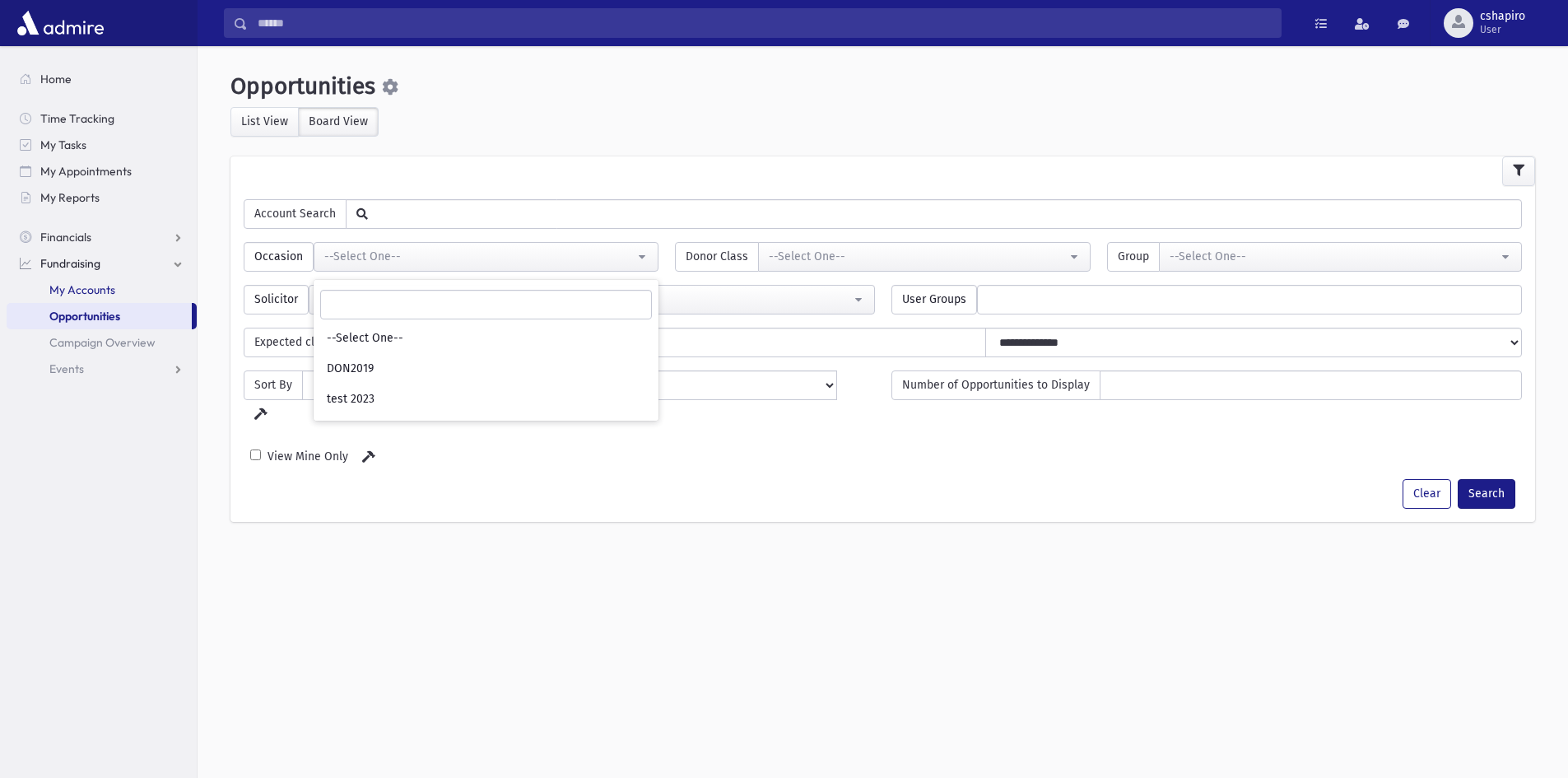
click at [114, 287] on link "My Accounts" at bounding box center [102, 290] width 190 height 27
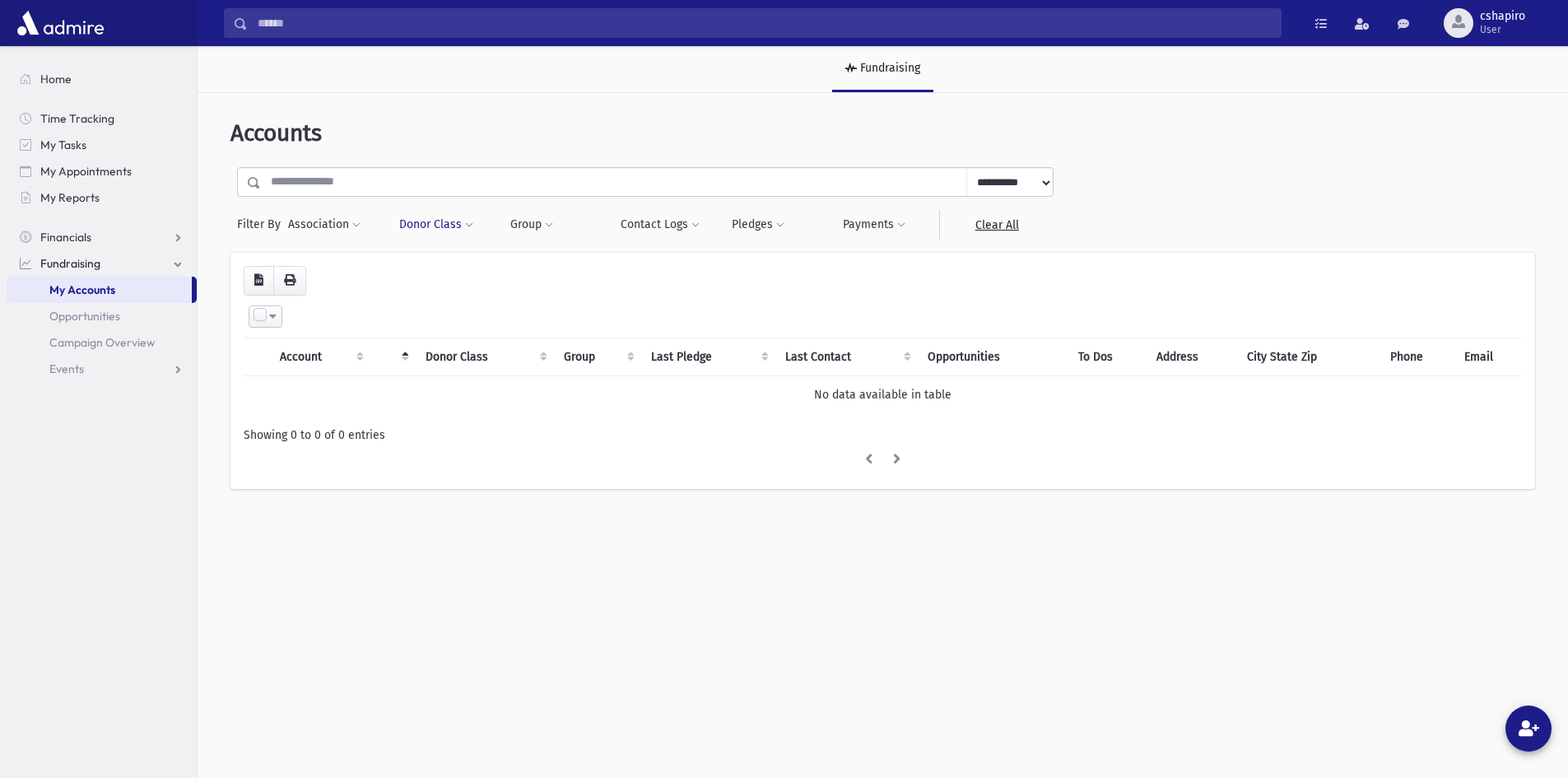
click at [449, 223] on button "Donor Class" at bounding box center [436, 224] width 75 height 30
click at [458, 268] on select "**********" at bounding box center [464, 269] width 118 height 30
select select "*"
click at [405, 254] on select "**********" at bounding box center [464, 269] width 118 height 30
click at [476, 300] on button "Filter" at bounding box center [464, 302] width 118 height 24
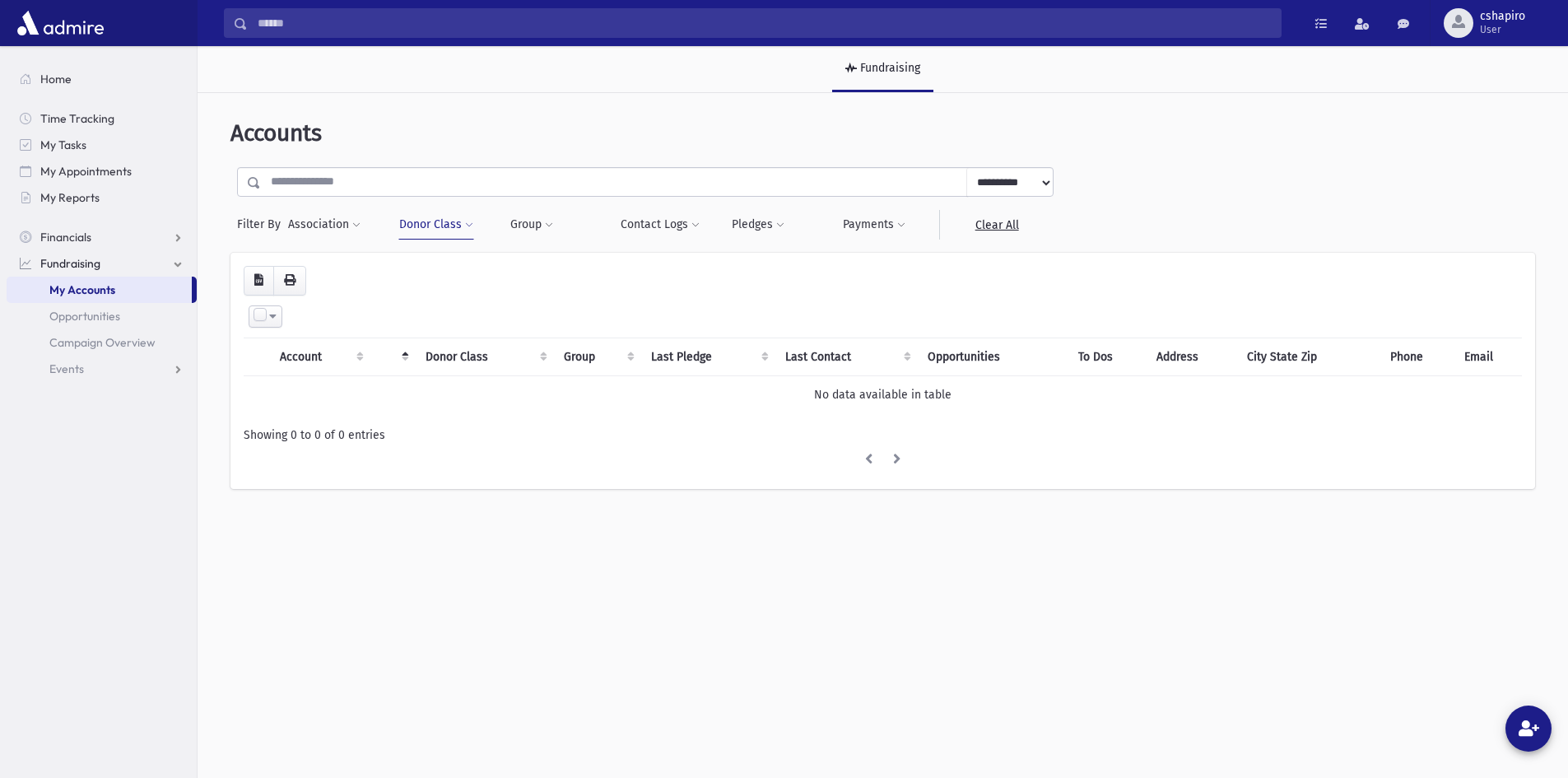
click at [272, 316] on span at bounding box center [272, 315] width 8 height 11
click at [457, 310] on div "Select All Deselect All Invert Selection Create Opportunities Create Tasks" at bounding box center [883, 316] width 1259 height 22
click at [69, 365] on span "Events" at bounding box center [67, 368] width 34 height 15
click at [81, 265] on span "Fundraising" at bounding box center [70, 263] width 60 height 15
click at [69, 81] on span "Home" at bounding box center [56, 79] width 32 height 15
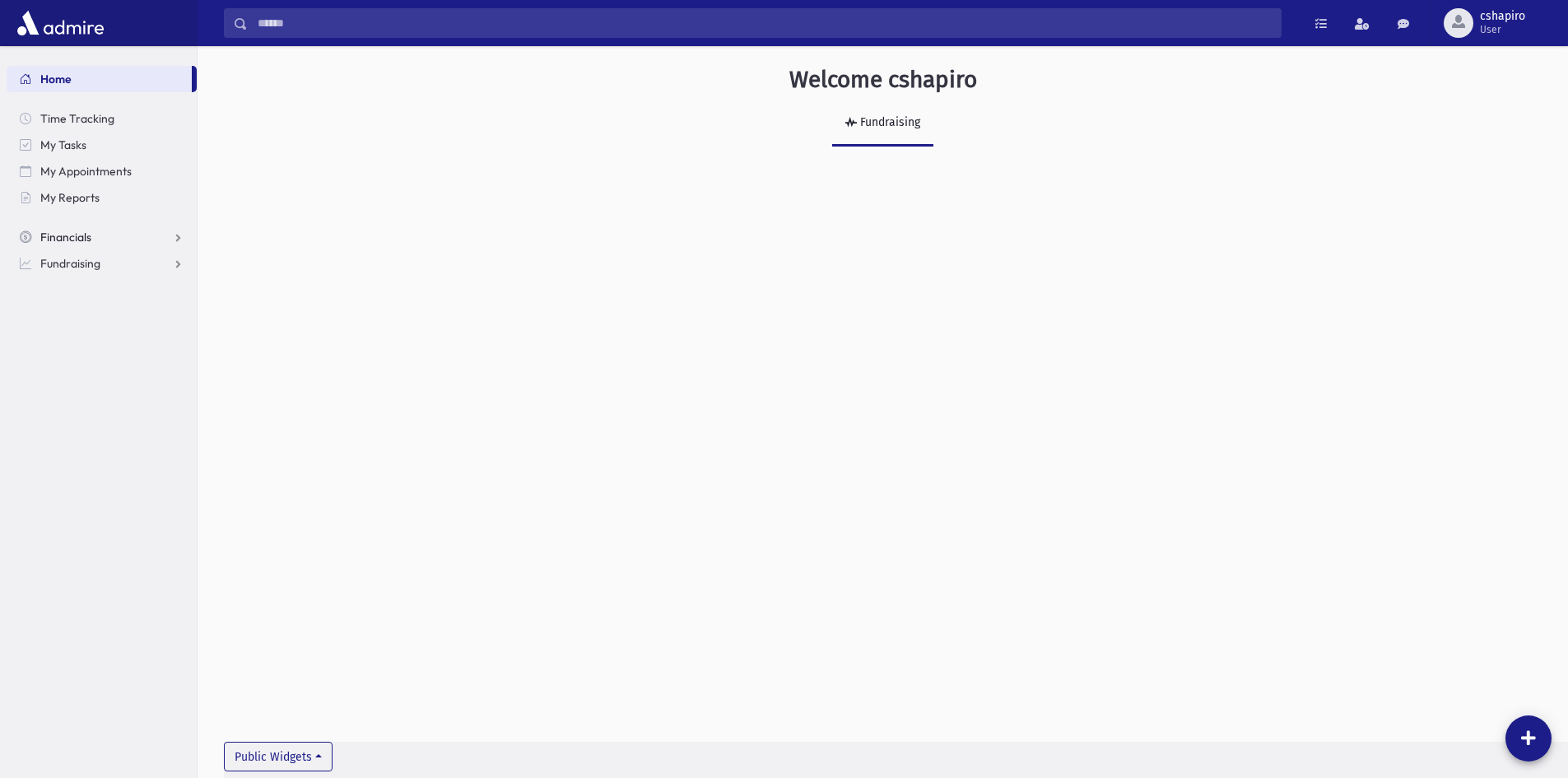
click at [91, 230] on span "Financials" at bounding box center [66, 236] width 51 height 15
click at [81, 264] on span "Pledges" at bounding box center [69, 263] width 40 height 15
click at [88, 312] on span "Pledge List" at bounding box center [90, 315] width 56 height 15
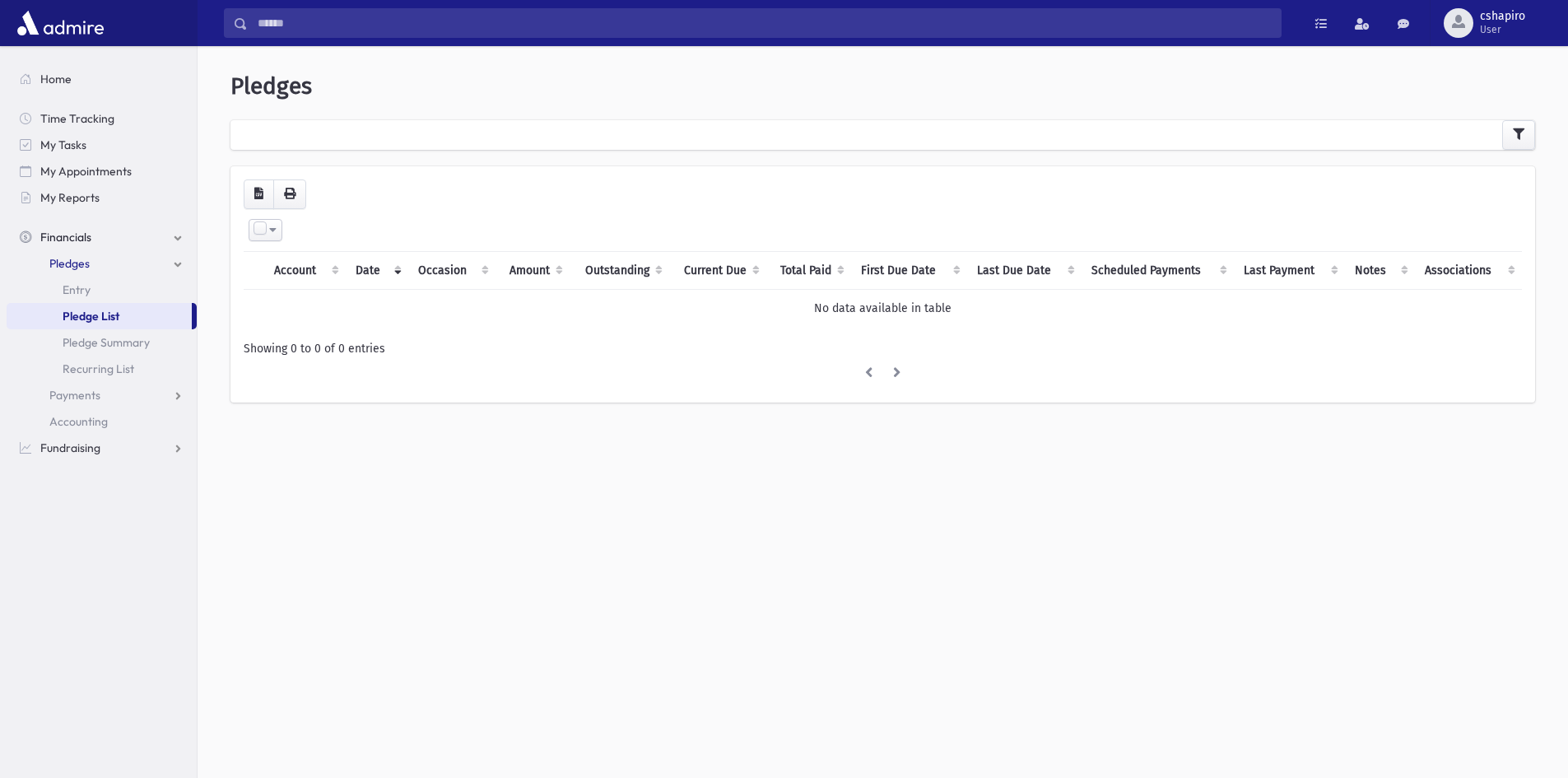
click at [518, 135] on div at bounding box center [883, 135] width 1305 height 30
click at [1362, 27] on span at bounding box center [1362, 23] width 15 height 11
click at [1424, 77] on header "Pledges" at bounding box center [883, 87] width 1305 height 28
click at [1315, 23] on link at bounding box center [1321, 23] width 33 height 30
click at [1409, 98] on header "Pledges" at bounding box center [883, 87] width 1305 height 28
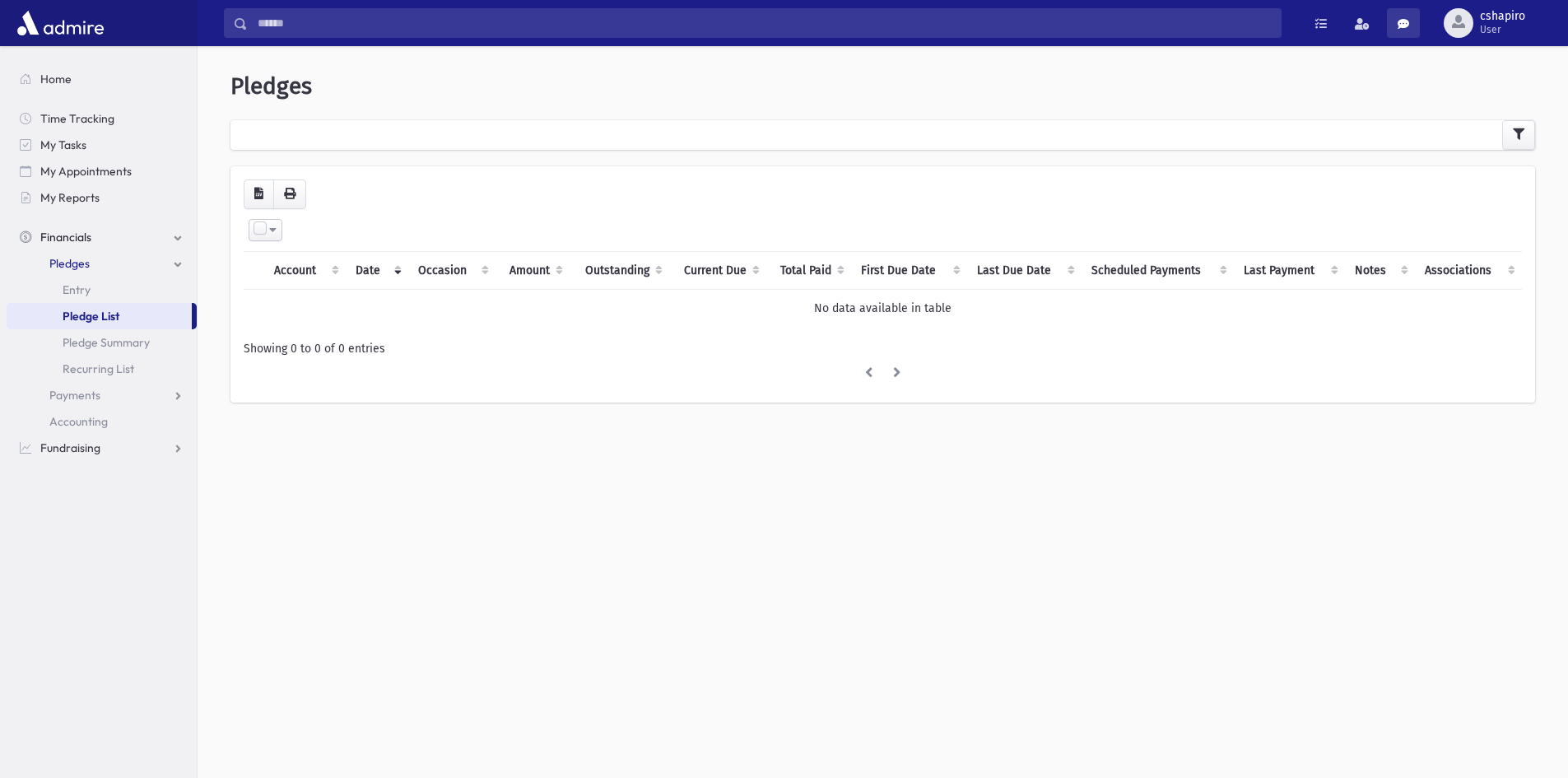
click at [1399, 30] on link at bounding box center [1403, 23] width 33 height 30
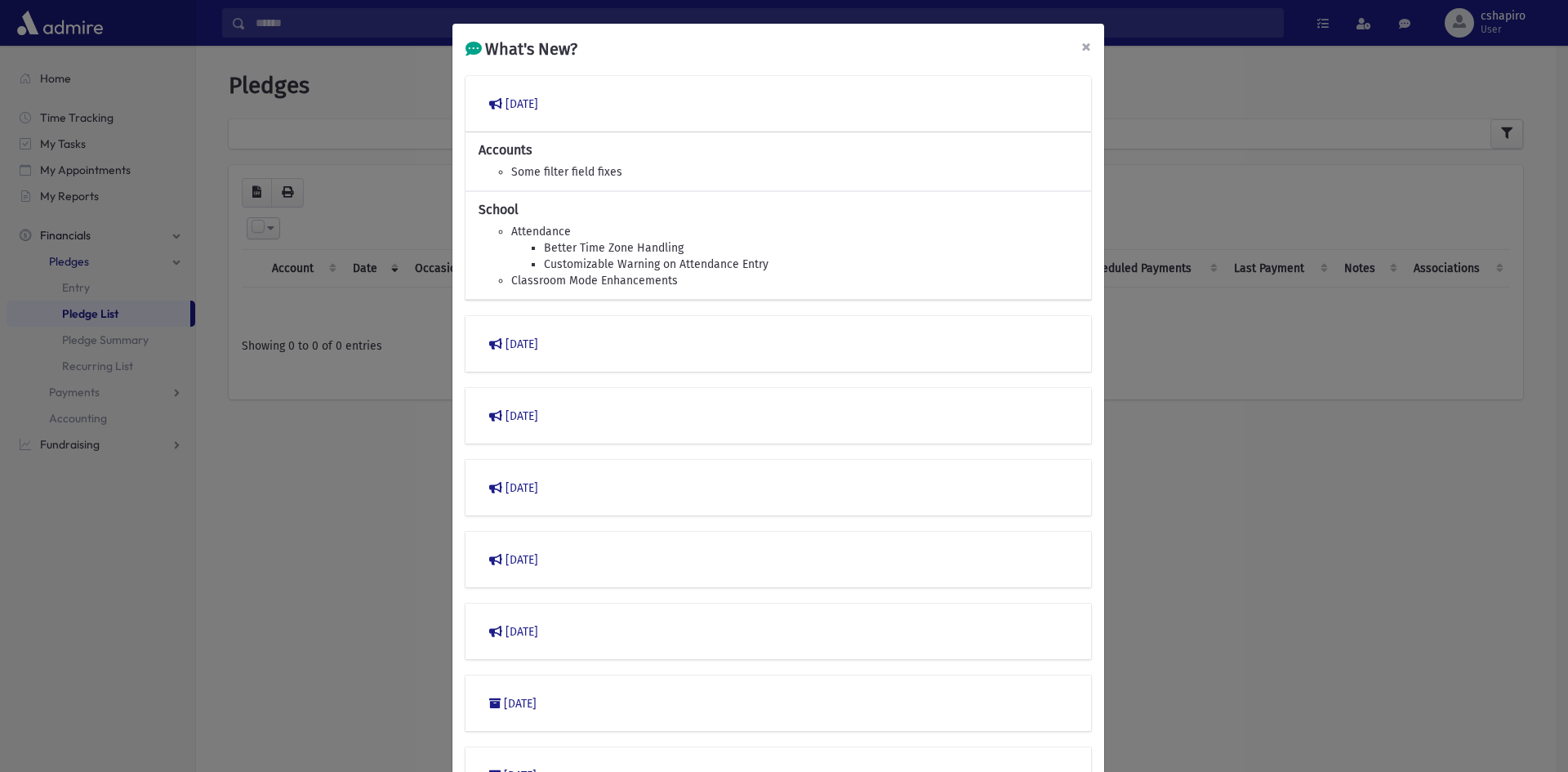
click at [1082, 47] on span "×" at bounding box center [1087, 46] width 10 height 23
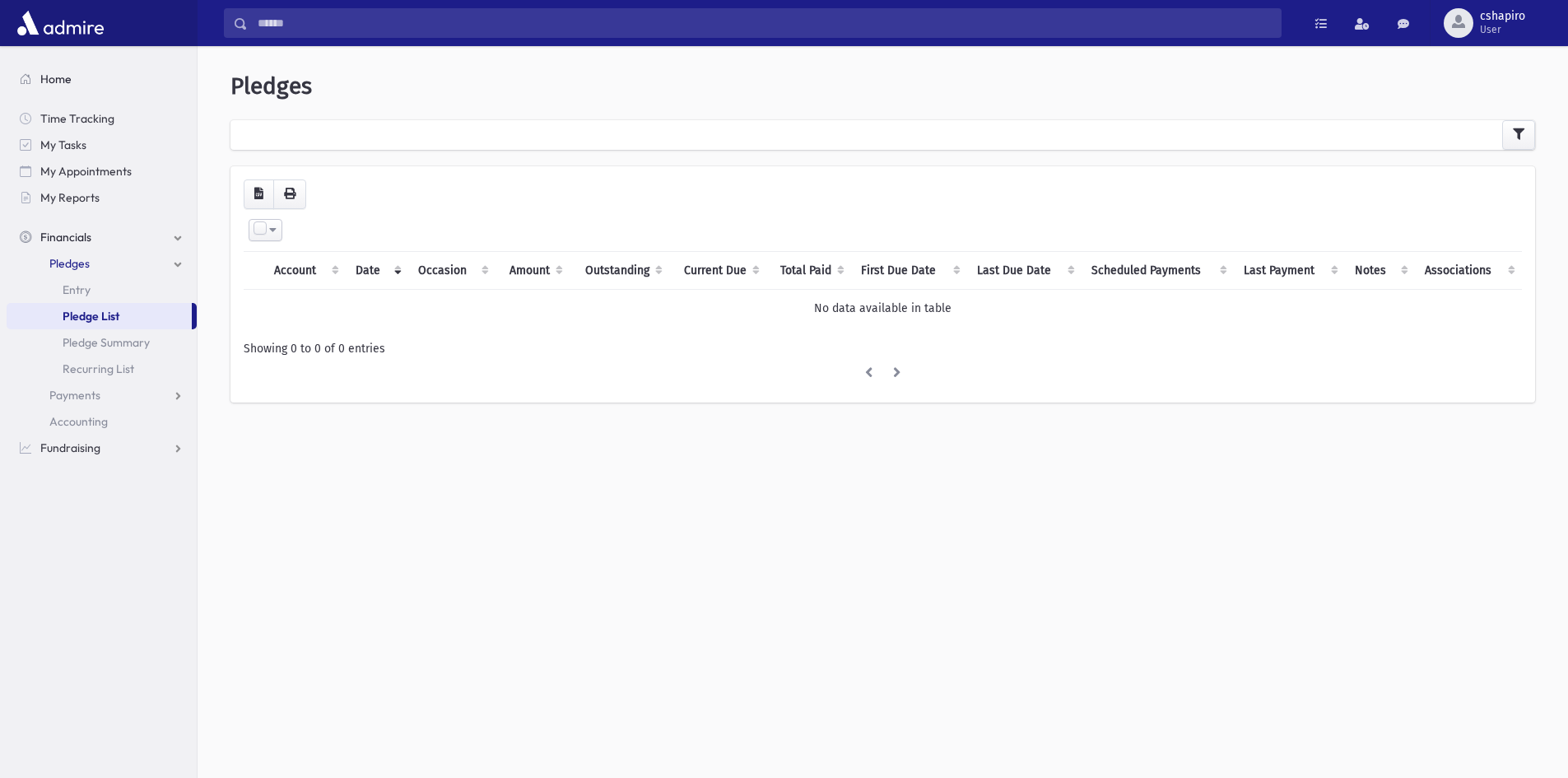
click at [69, 82] on span "Home" at bounding box center [56, 79] width 32 height 15
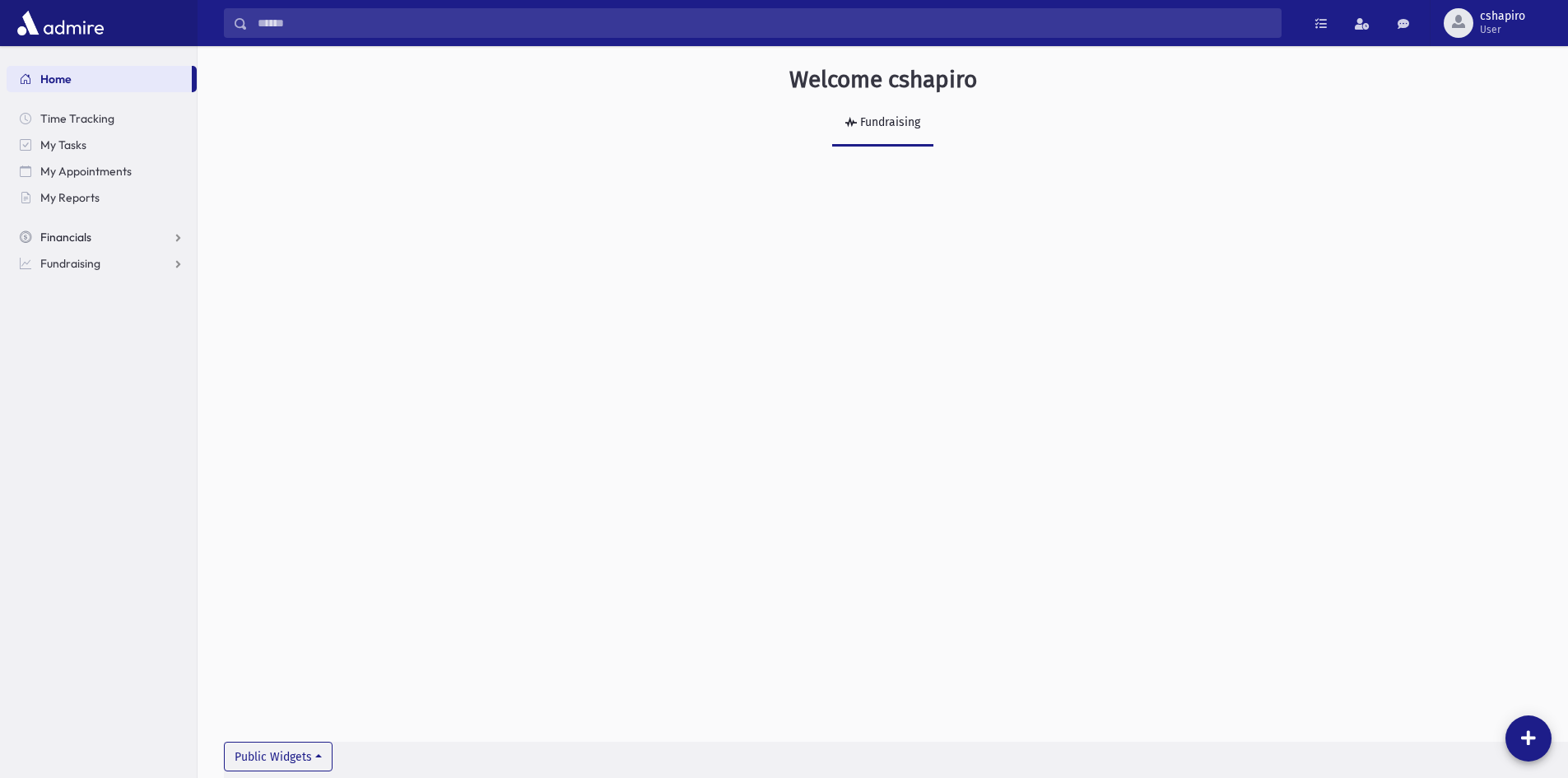
click at [177, 236] on link "Financials" at bounding box center [102, 236] width 190 height 27
click at [133, 262] on link "Pledges" at bounding box center [102, 263] width 190 height 27
click at [122, 309] on link "Pledge List" at bounding box center [102, 315] width 190 height 27
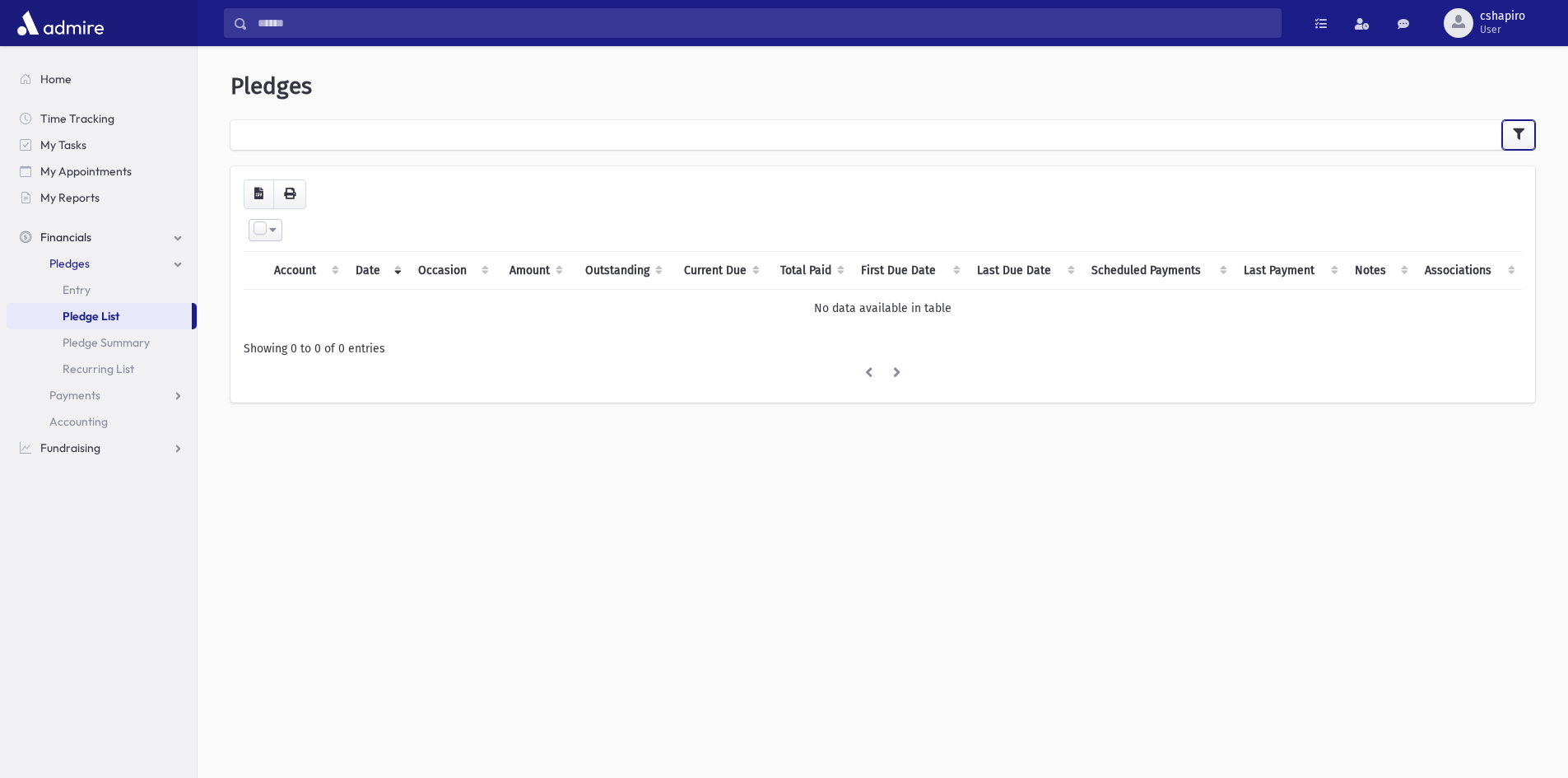
click at [1516, 142] on button "button" at bounding box center [1518, 135] width 33 height 30
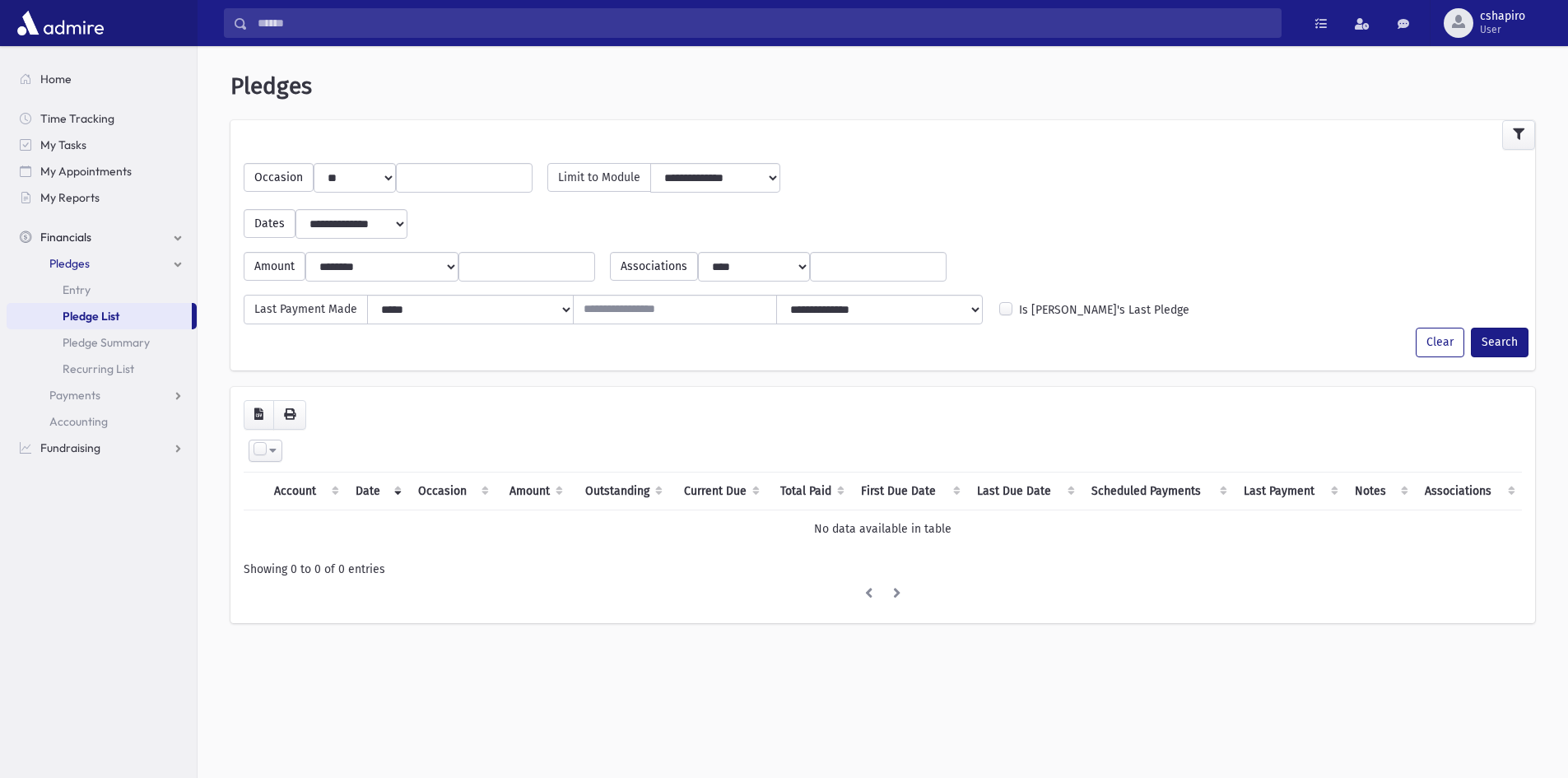
click at [389, 225] on select "**********" at bounding box center [351, 224] width 111 height 30
select select "*********"
click at [296, 209] on select "**********" at bounding box center [351, 224] width 111 height 30
click at [1501, 343] on button "Search" at bounding box center [1499, 342] width 57 height 30
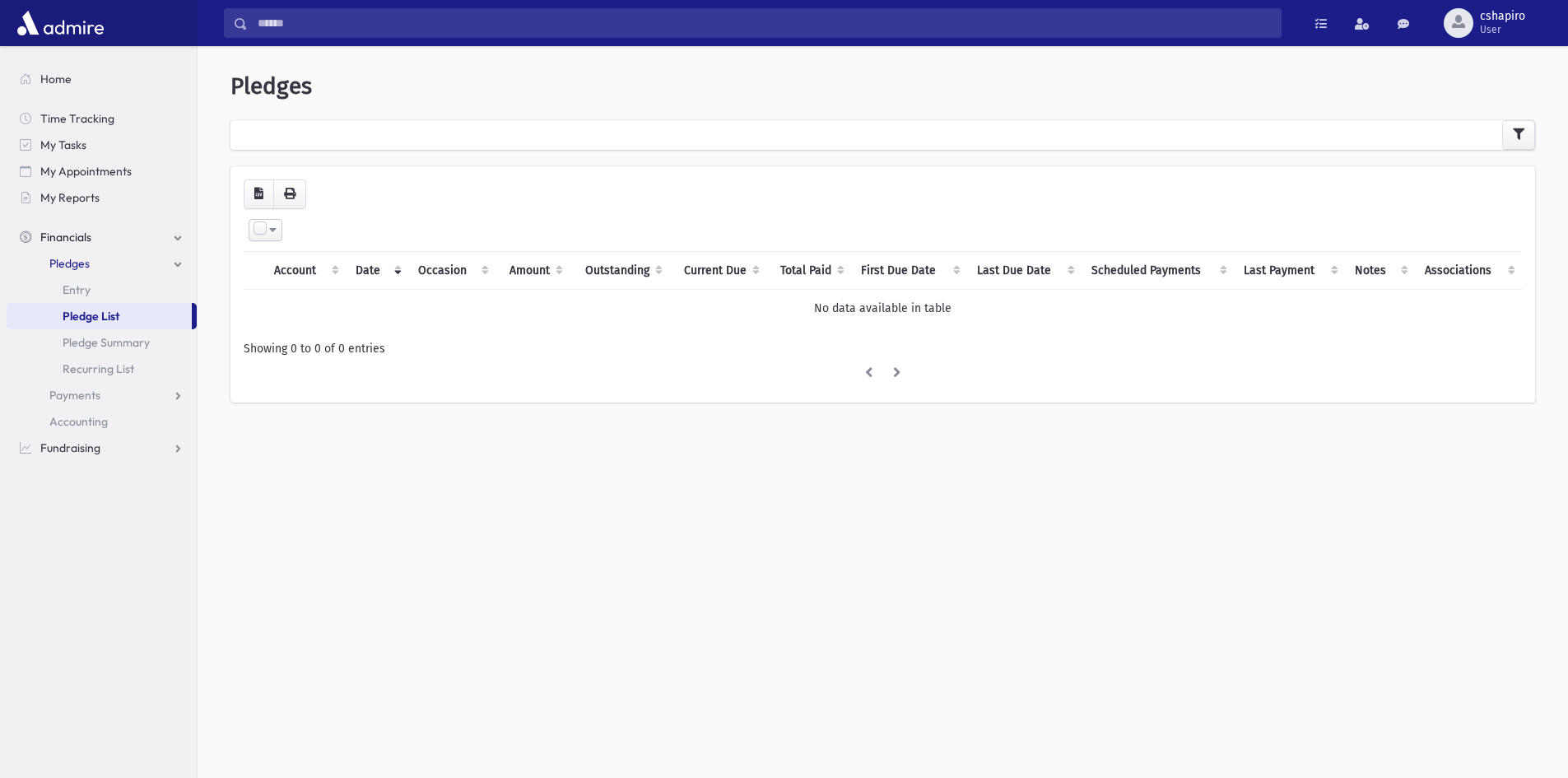
click at [622, 164] on div "**********" at bounding box center [883, 245] width 1357 height 386
click at [1515, 139] on icon "button" at bounding box center [1518, 134] width 11 height 11
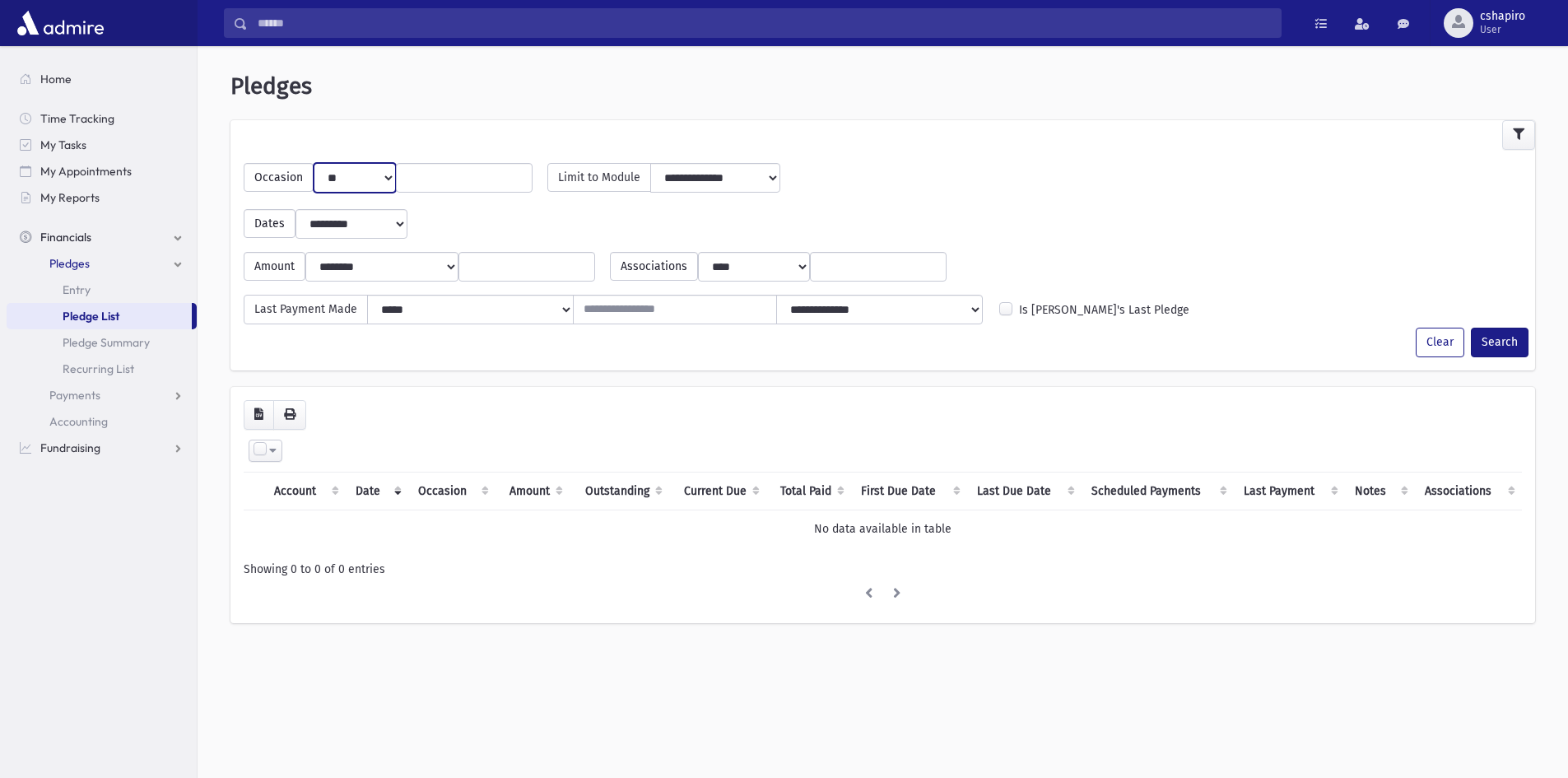
click at [386, 182] on select "** ******" at bounding box center [355, 177] width 82 height 30
click at [483, 185] on input "search" at bounding box center [464, 178] width 115 height 17
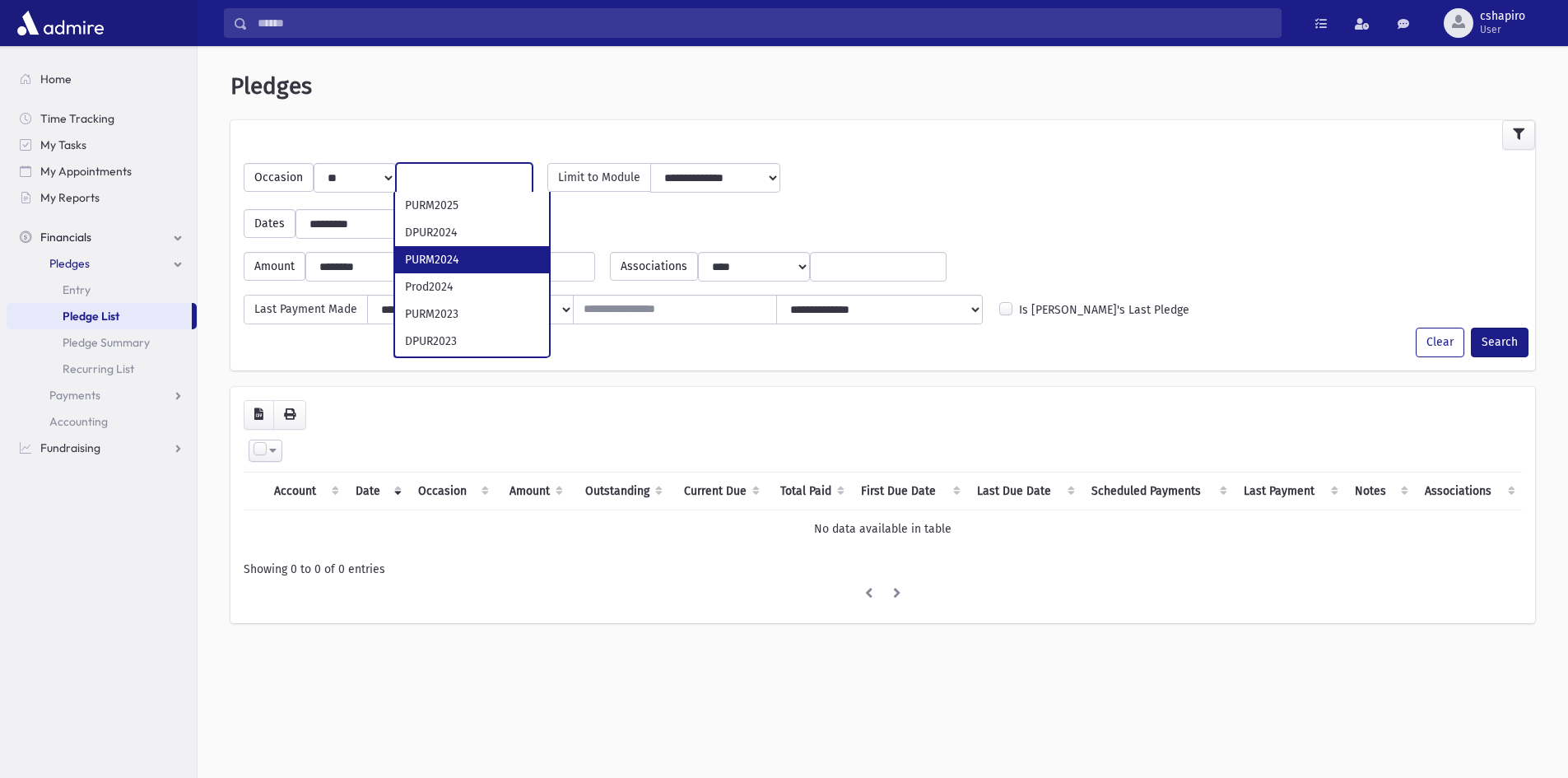
select select "***"
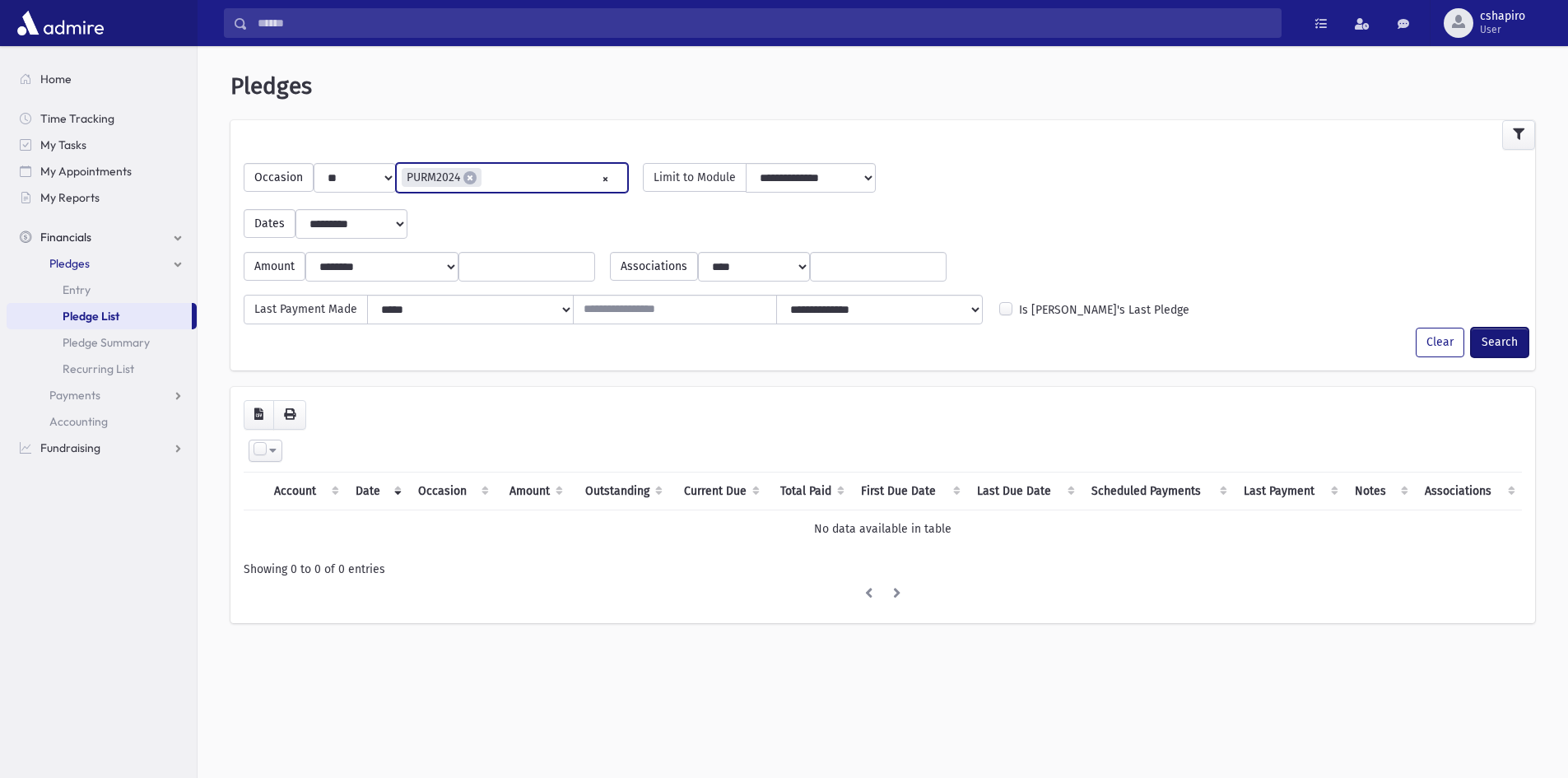
click at [1499, 338] on button "Search" at bounding box center [1499, 342] width 57 height 30
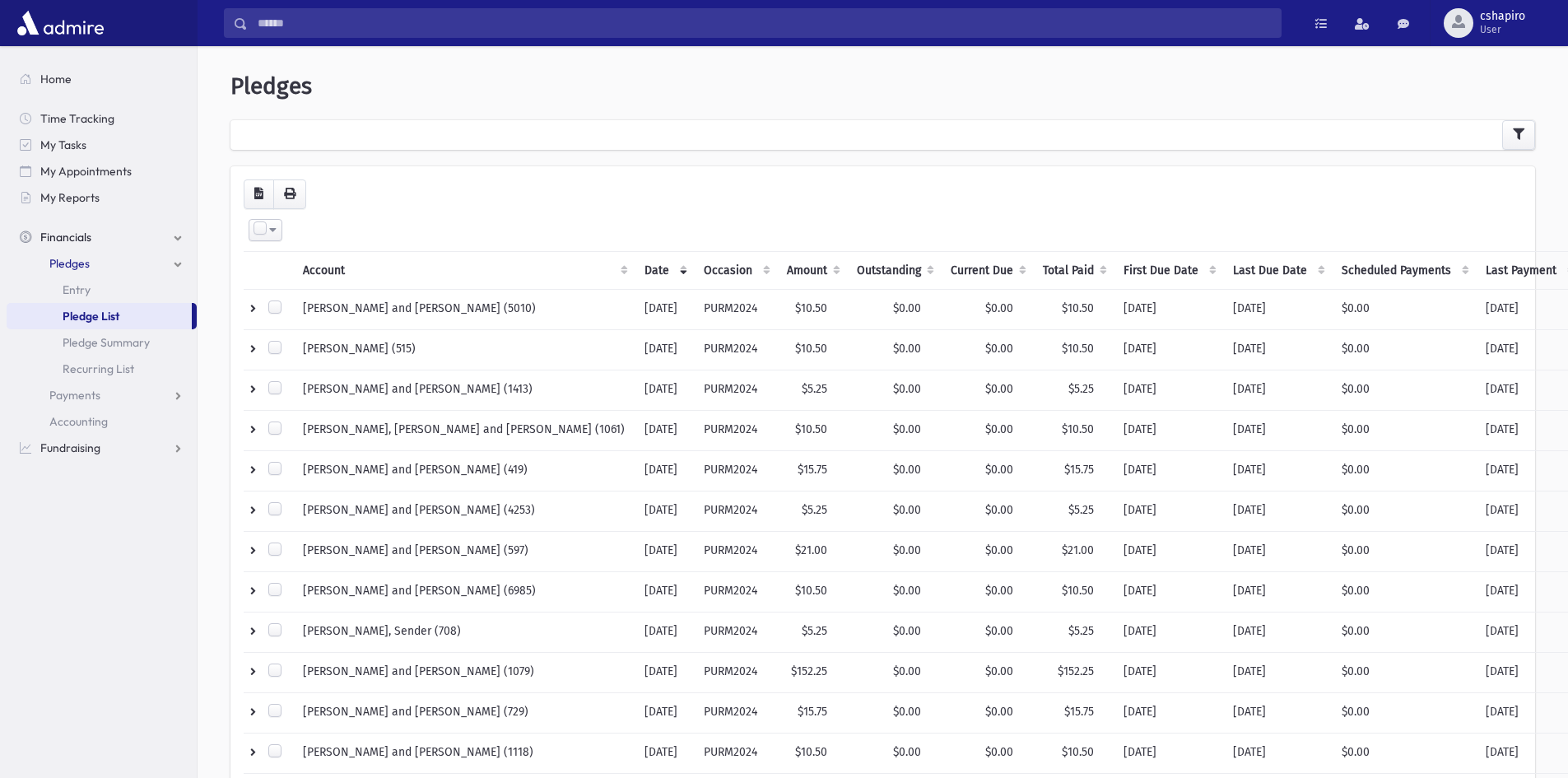
click at [85, 317] on span "Pledge List" at bounding box center [91, 315] width 57 height 15
